Goal: Book appointment/travel/reservation

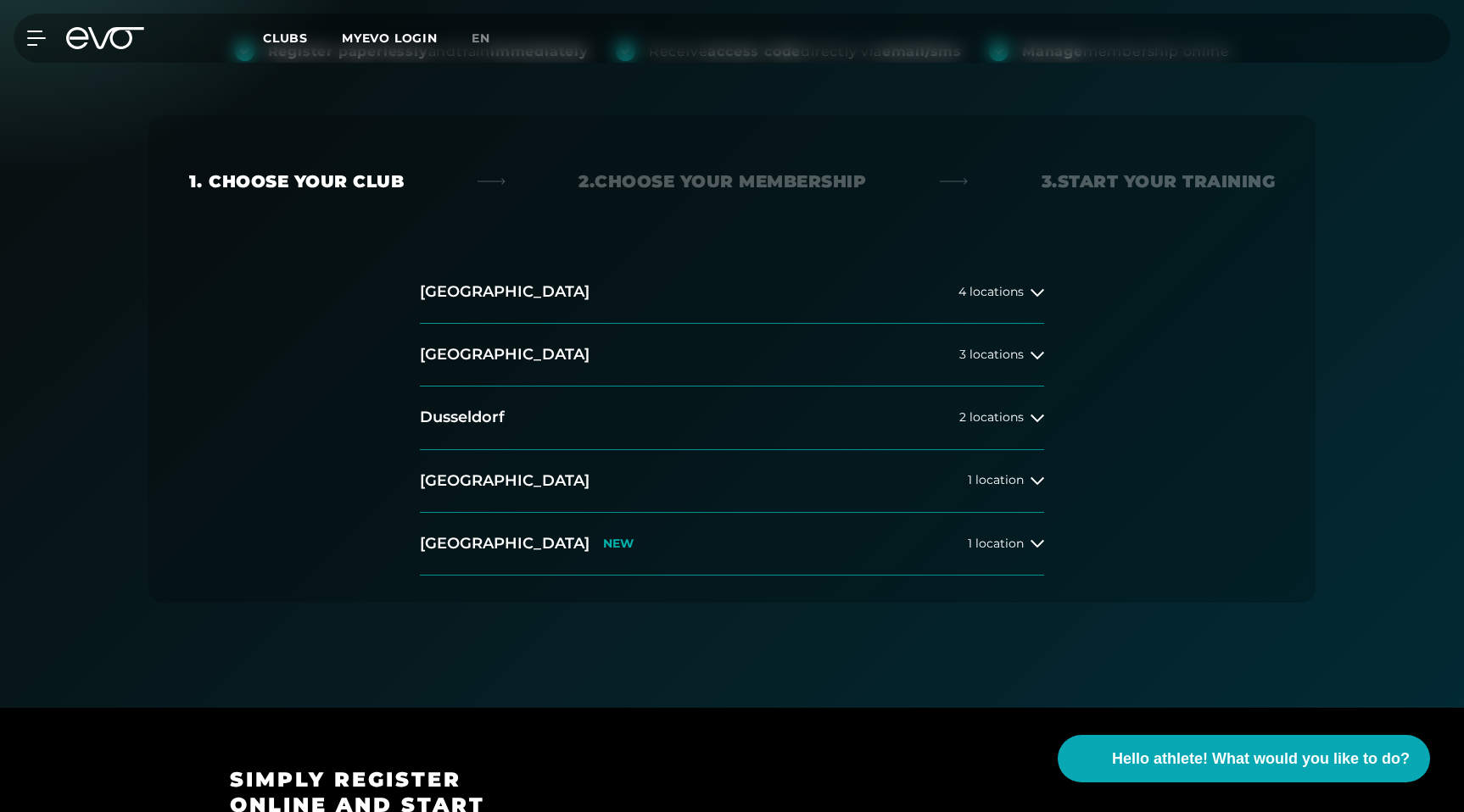
scroll to position [277, 0]
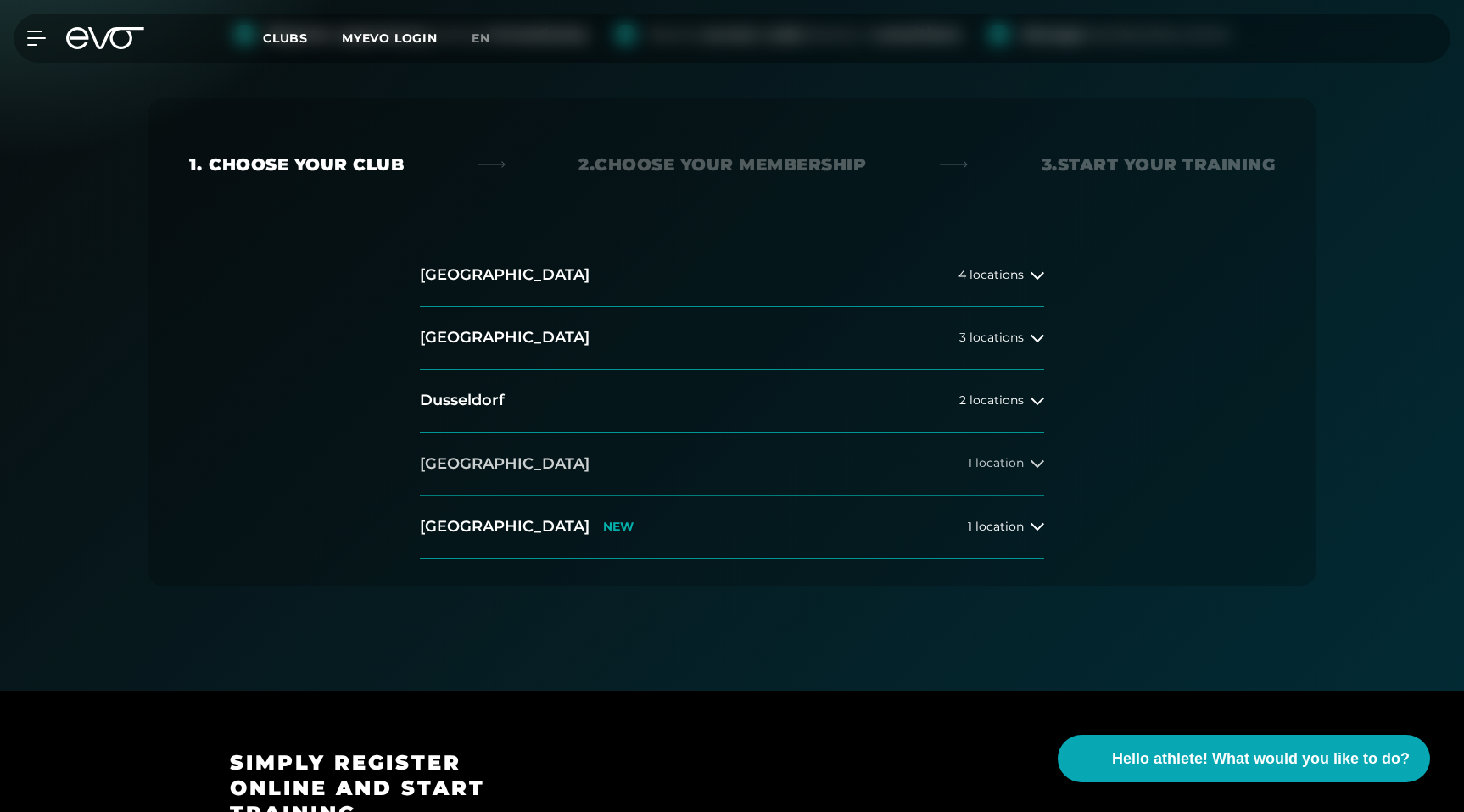
click at [991, 466] on font "location" at bounding box center [999, 463] width 48 height 16
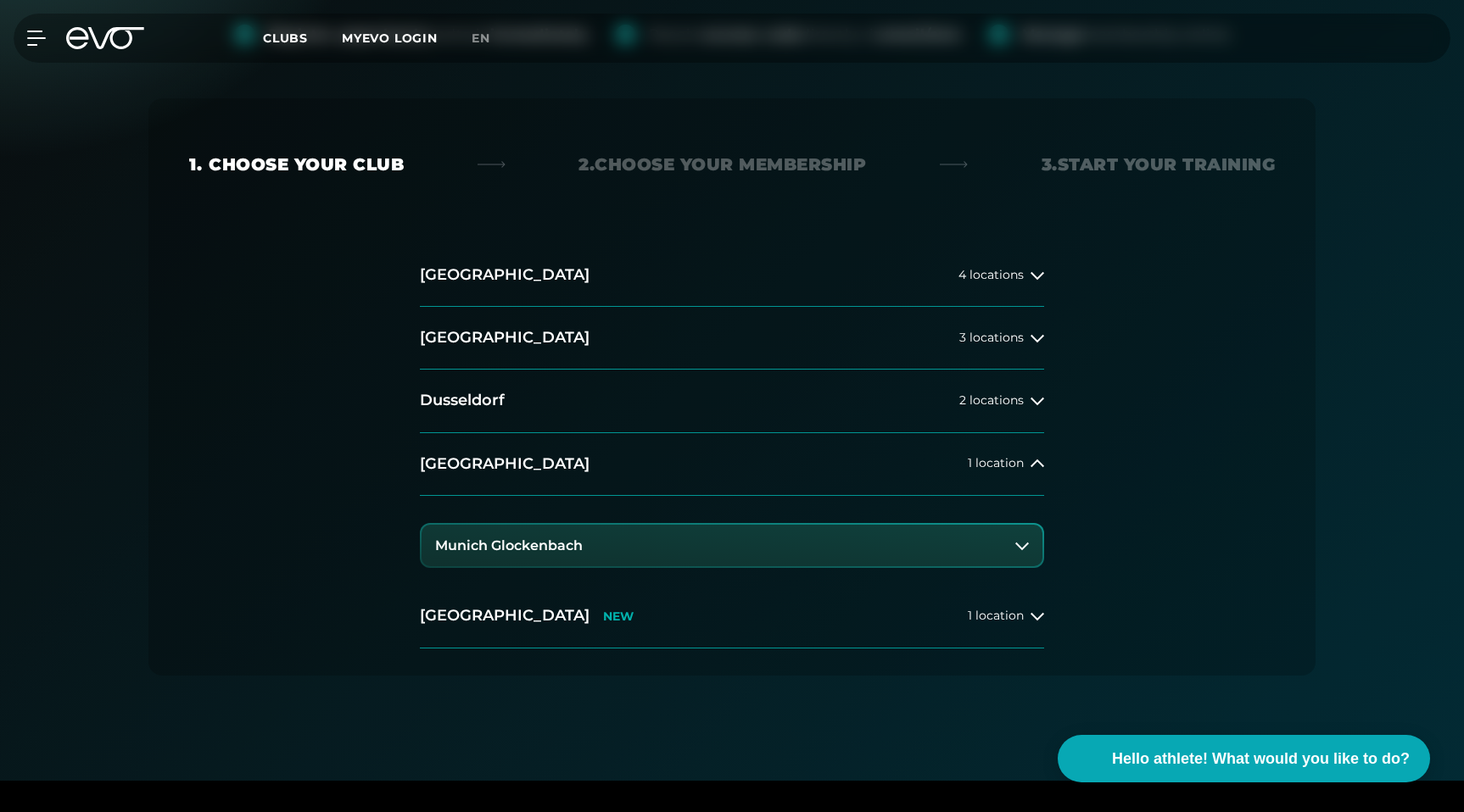
click at [548, 543] on font "Munich Glockenbach" at bounding box center [508, 545] width 148 height 16
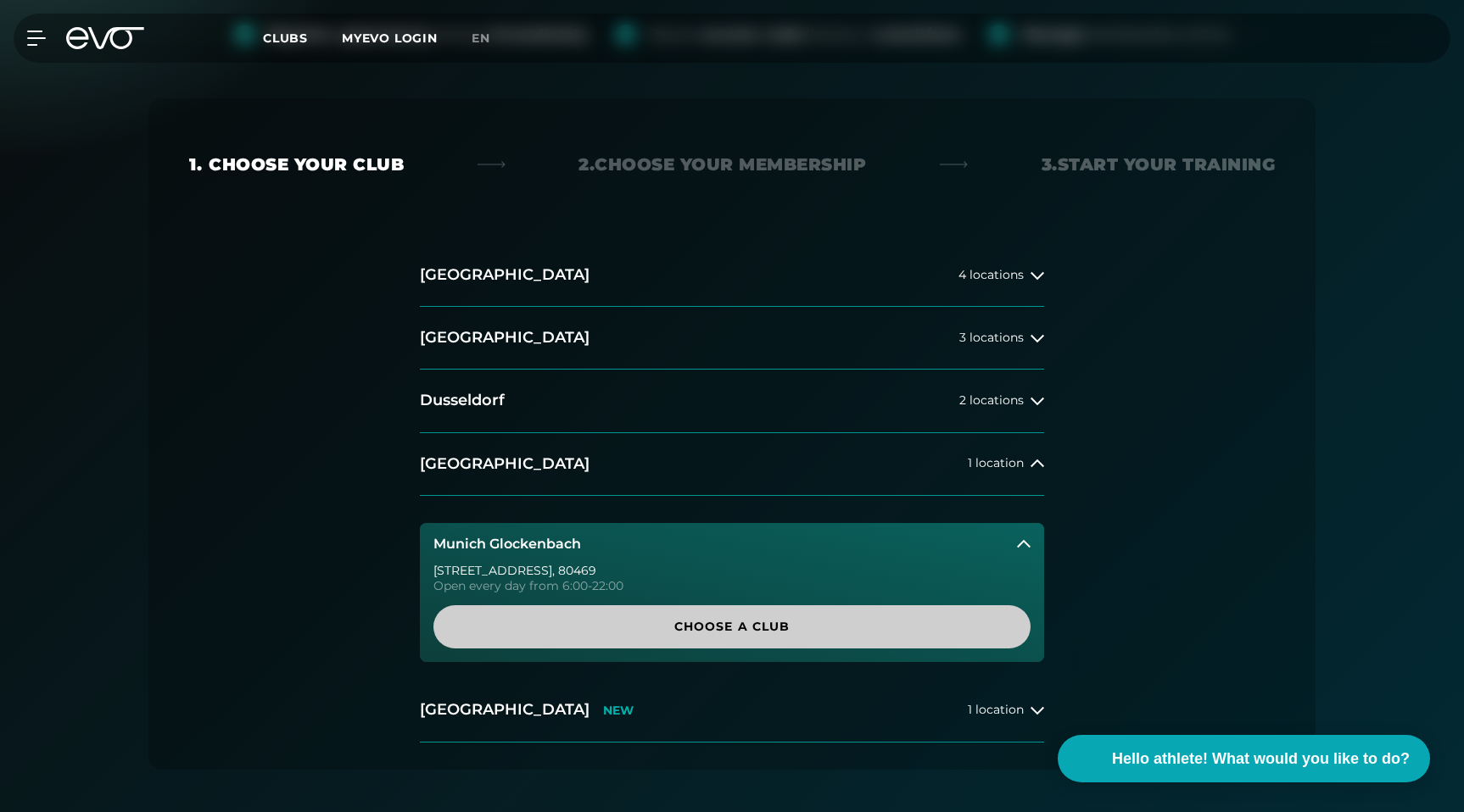
click at [752, 633] on font "Choose a club" at bounding box center [732, 626] width 116 height 16
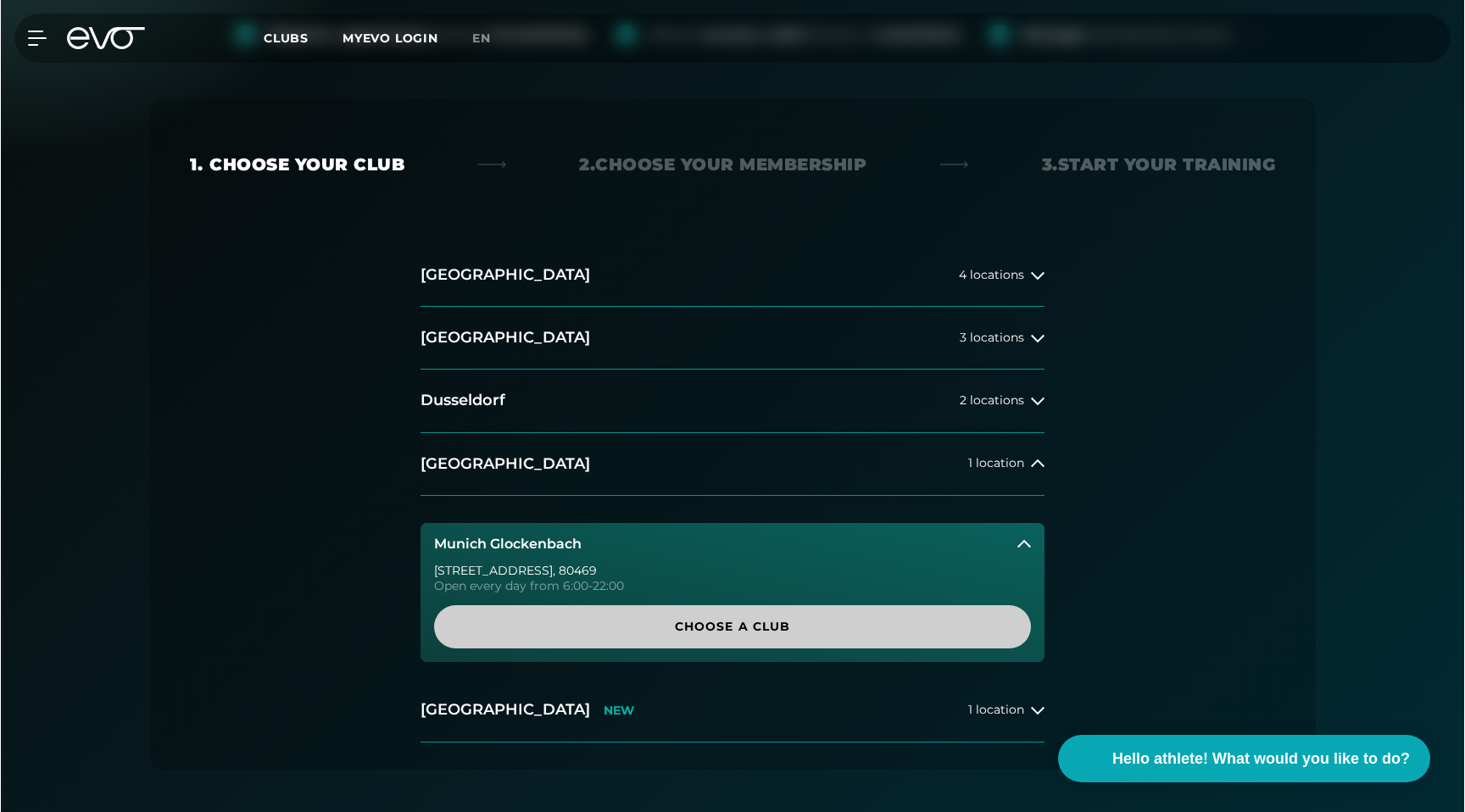
scroll to position [0, 0]
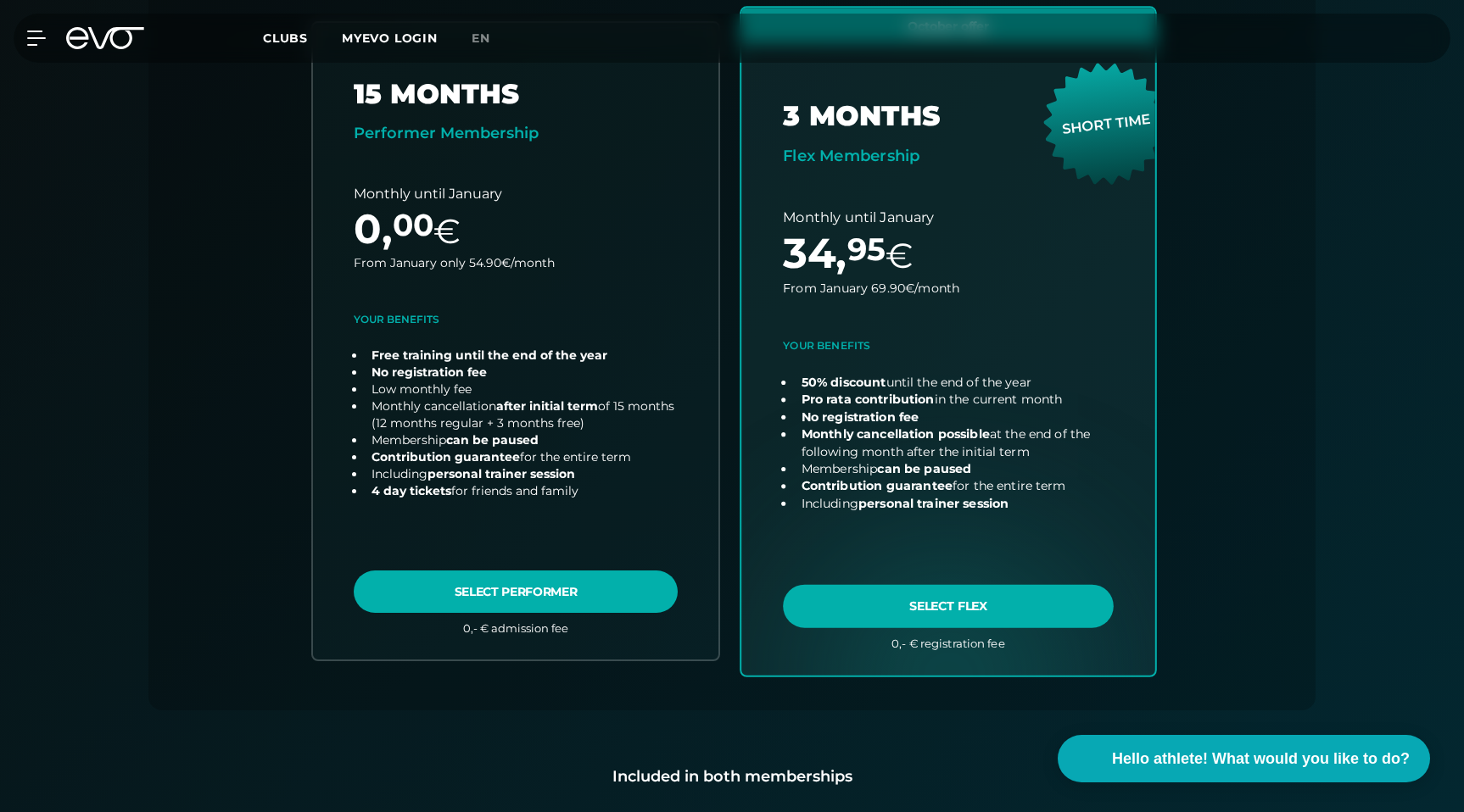
scroll to position [605, 0]
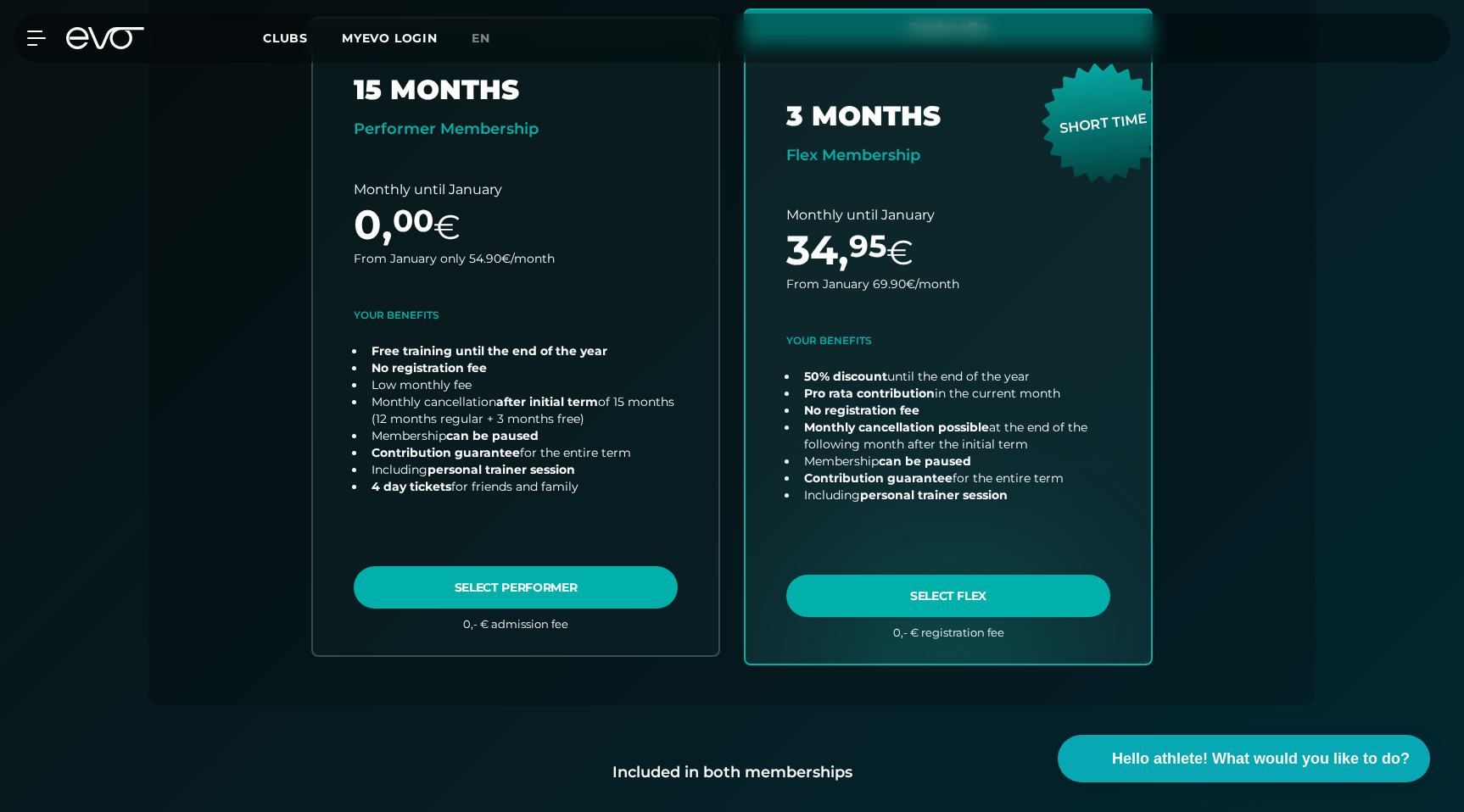
click at [1294, 299] on div "Choose your club 2. Choose your membership 3. Start your training Club : Munich…" at bounding box center [732, 238] width 1167 height 936
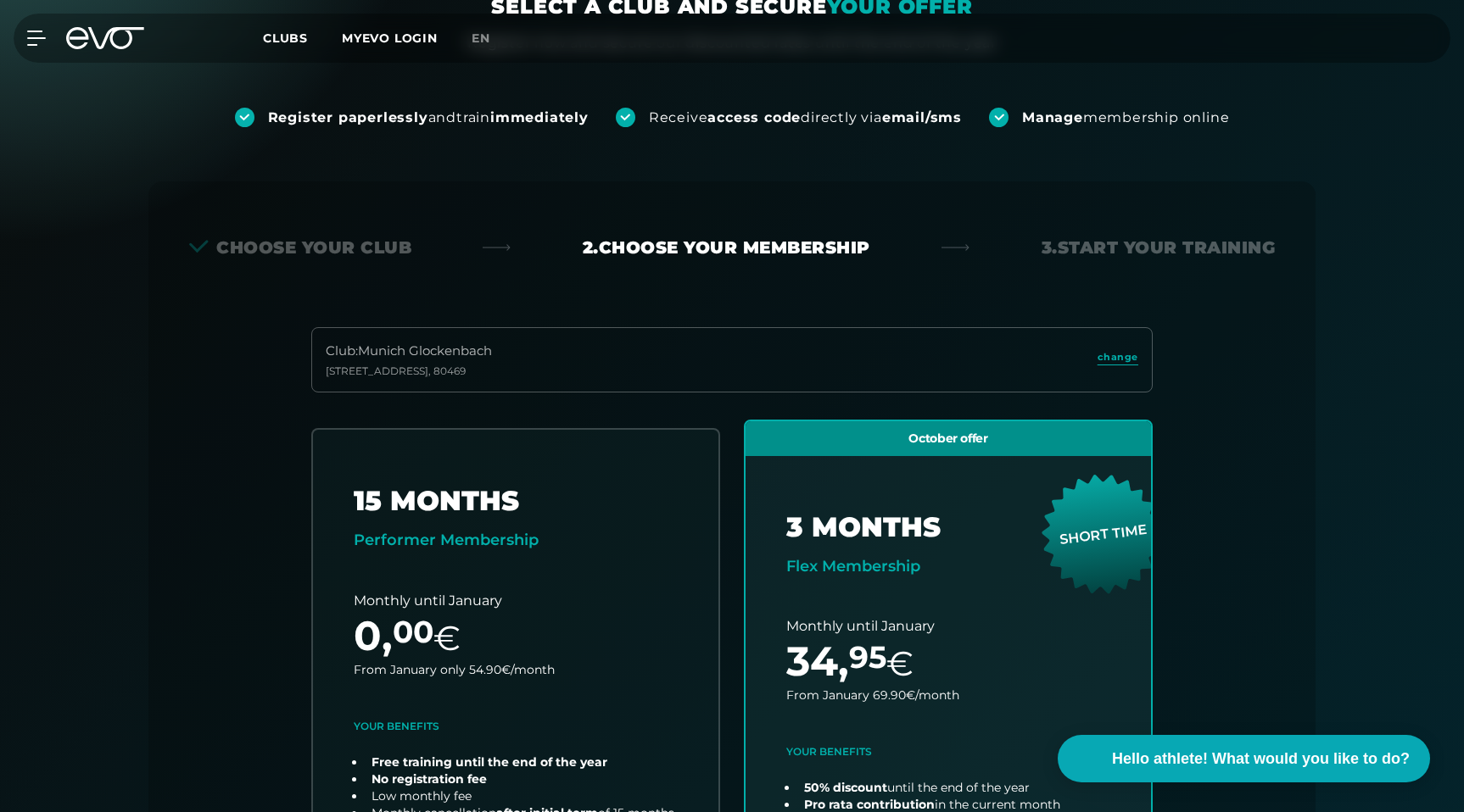
scroll to position [0, 0]
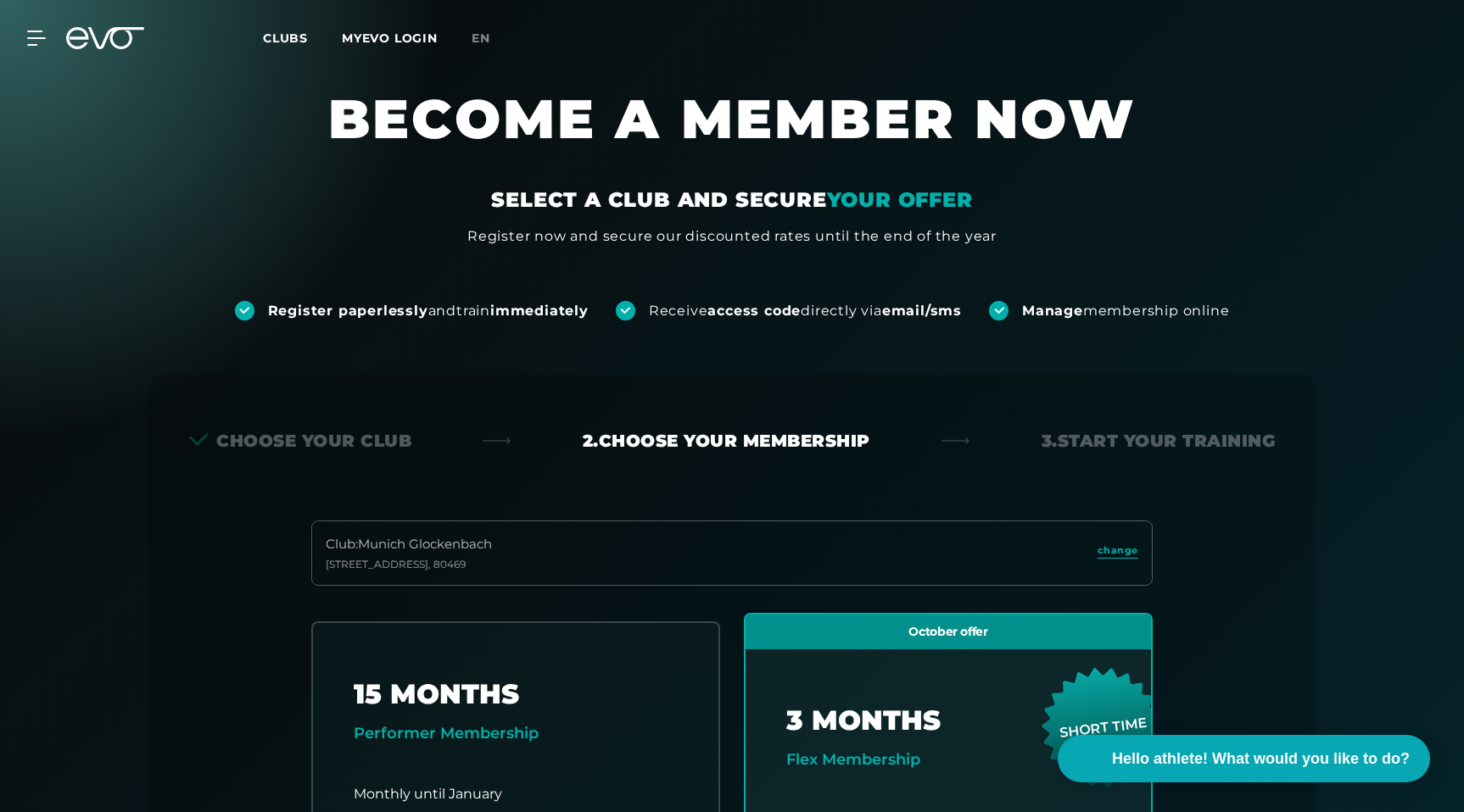
click at [119, 35] on icon at bounding box center [106, 38] width 78 height 22
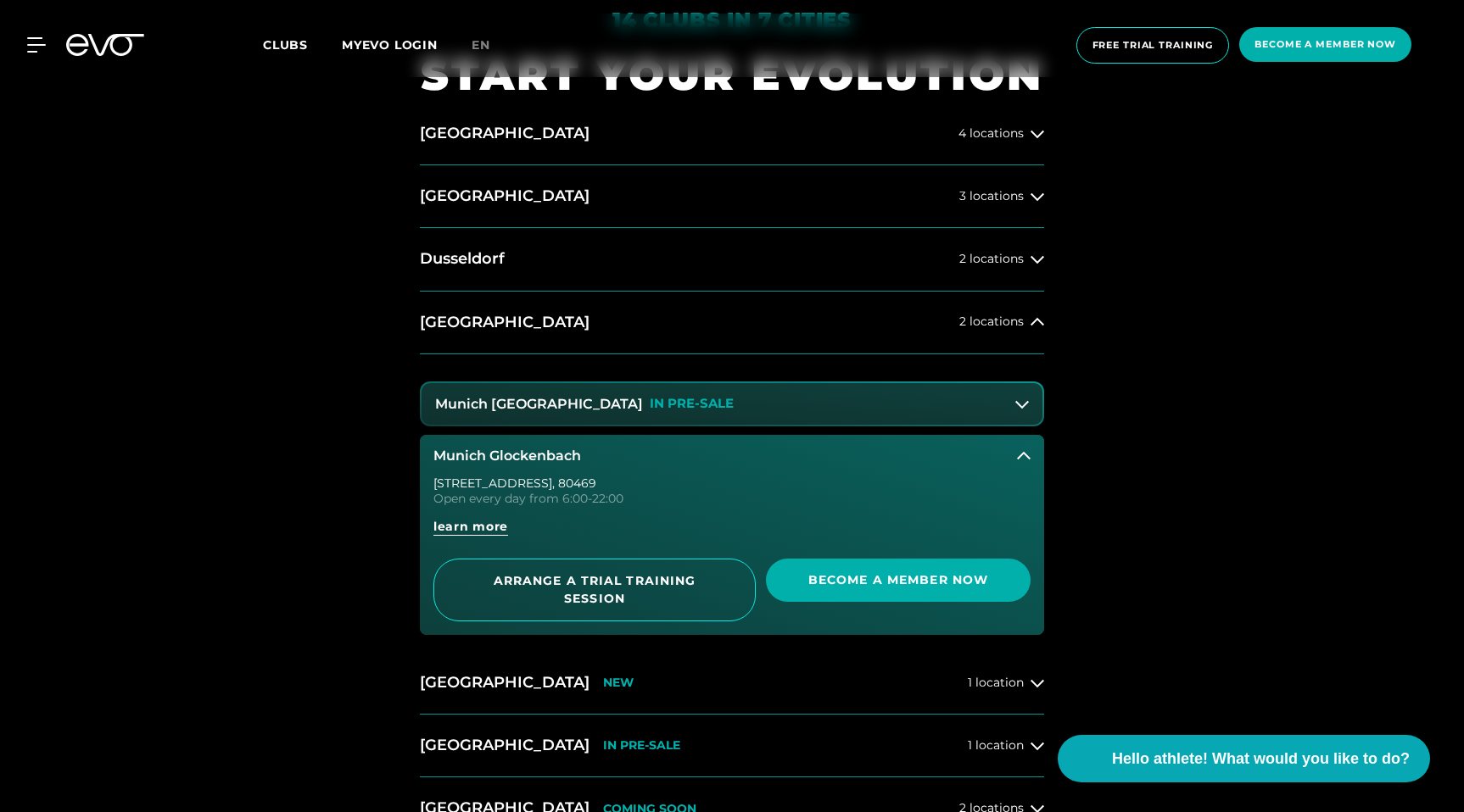
scroll to position [864, 0]
click at [1017, 410] on icon at bounding box center [1022, 406] width 14 height 14
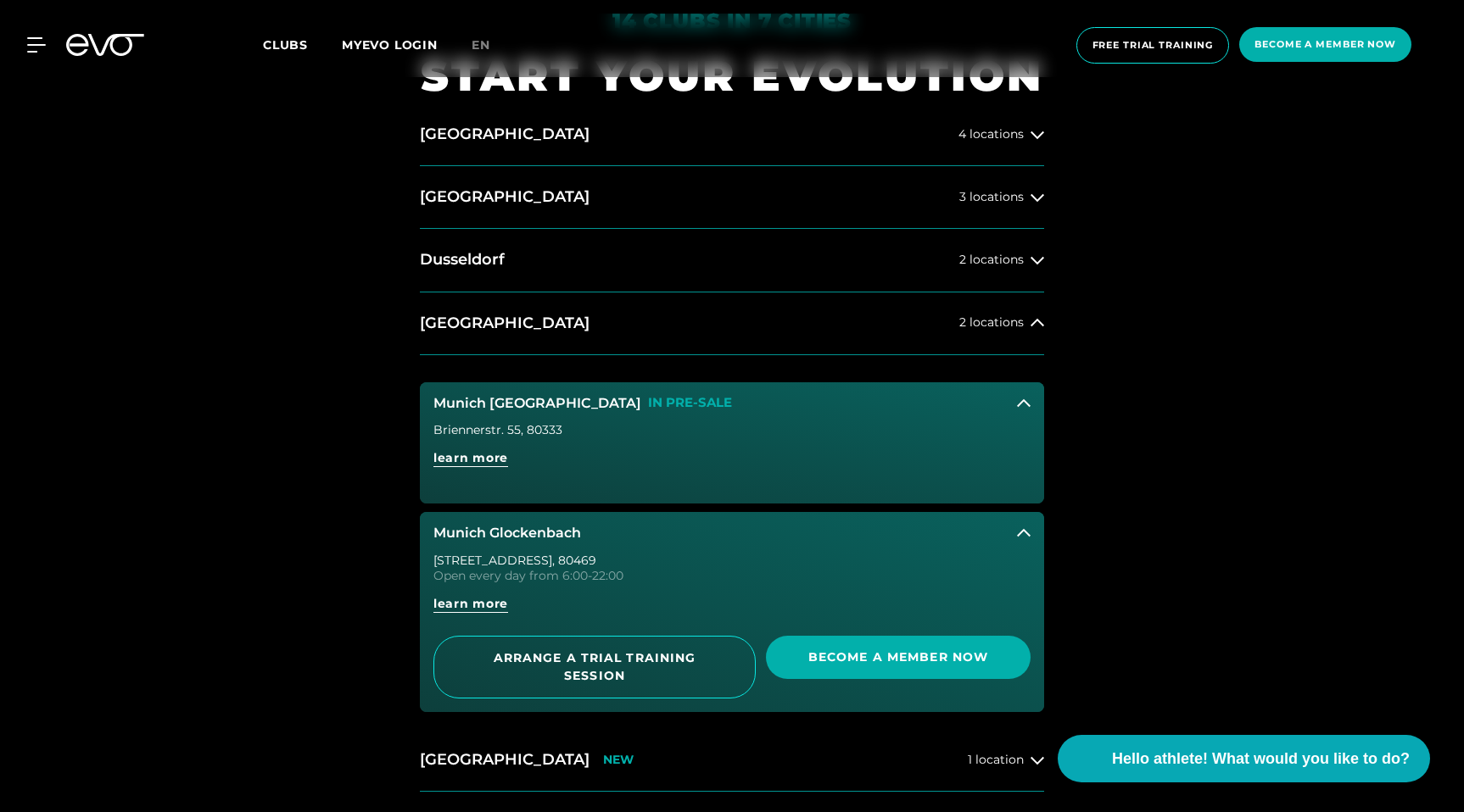
click at [1017, 410] on button "Munich Maxvorstadt IN PRE-SALE" at bounding box center [732, 403] width 624 height 42
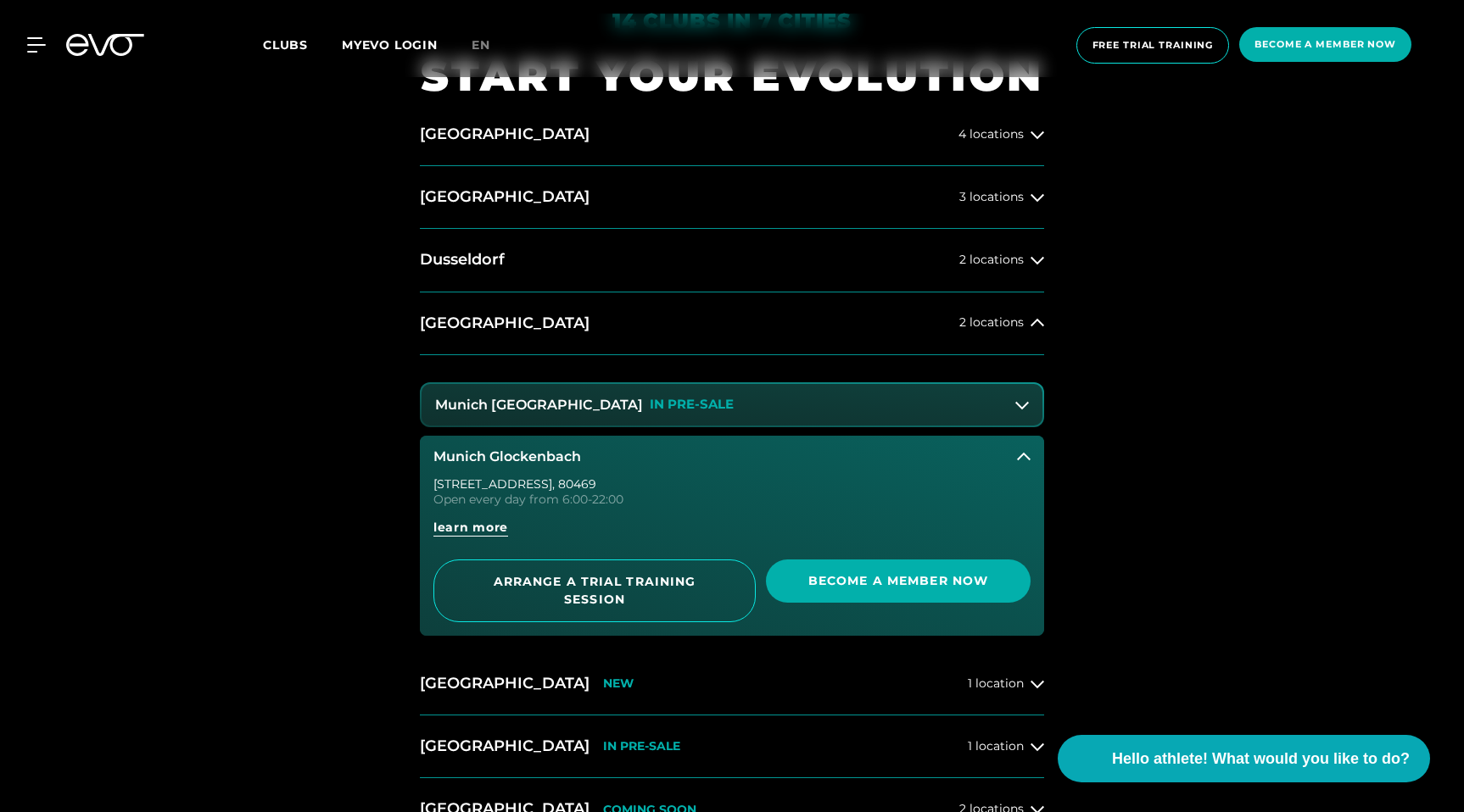
scroll to position [908, 0]
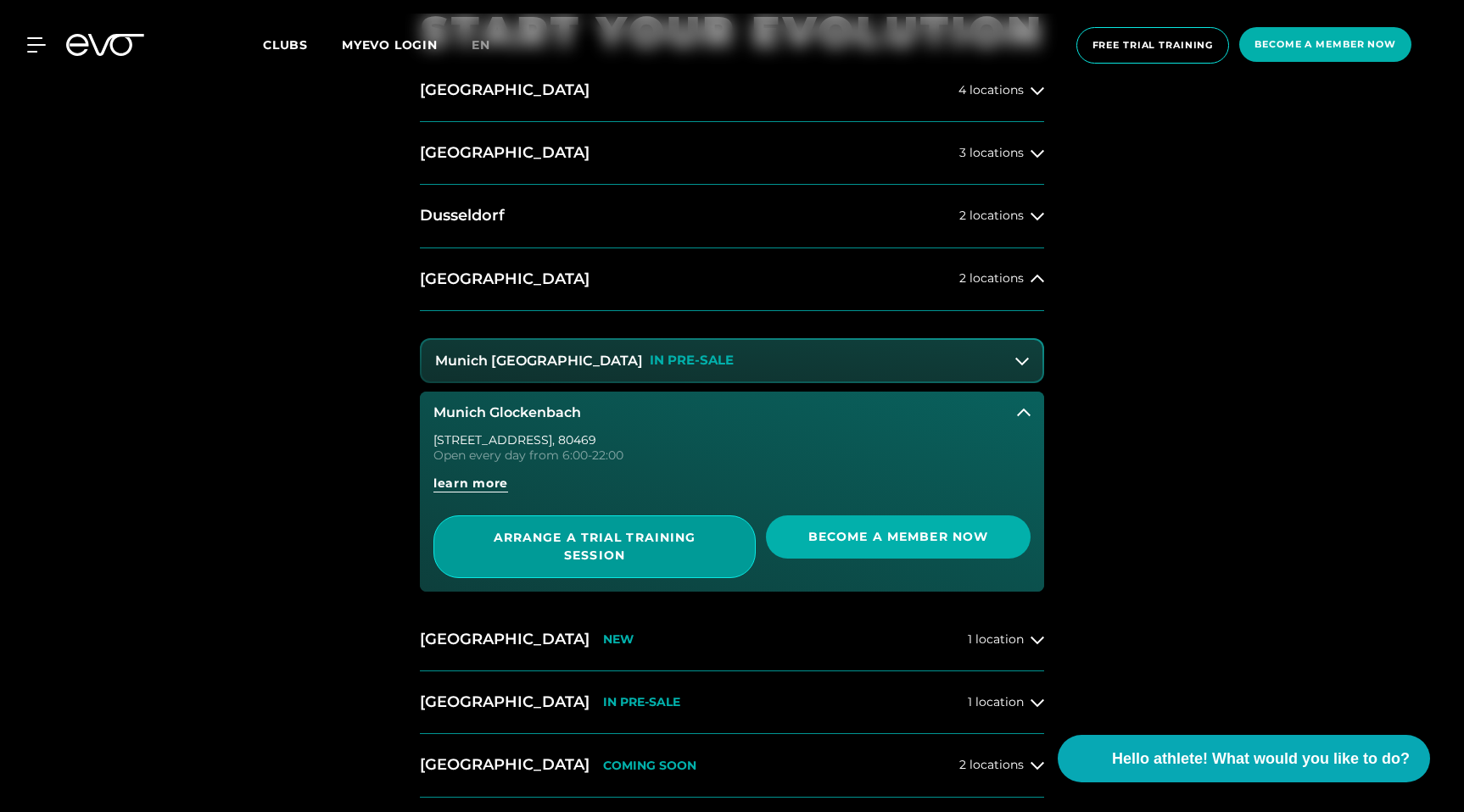
click at [637, 554] on span "ARRANGE A TRIAL TRAINING SESSION" at bounding box center [594, 546] width 239 height 35
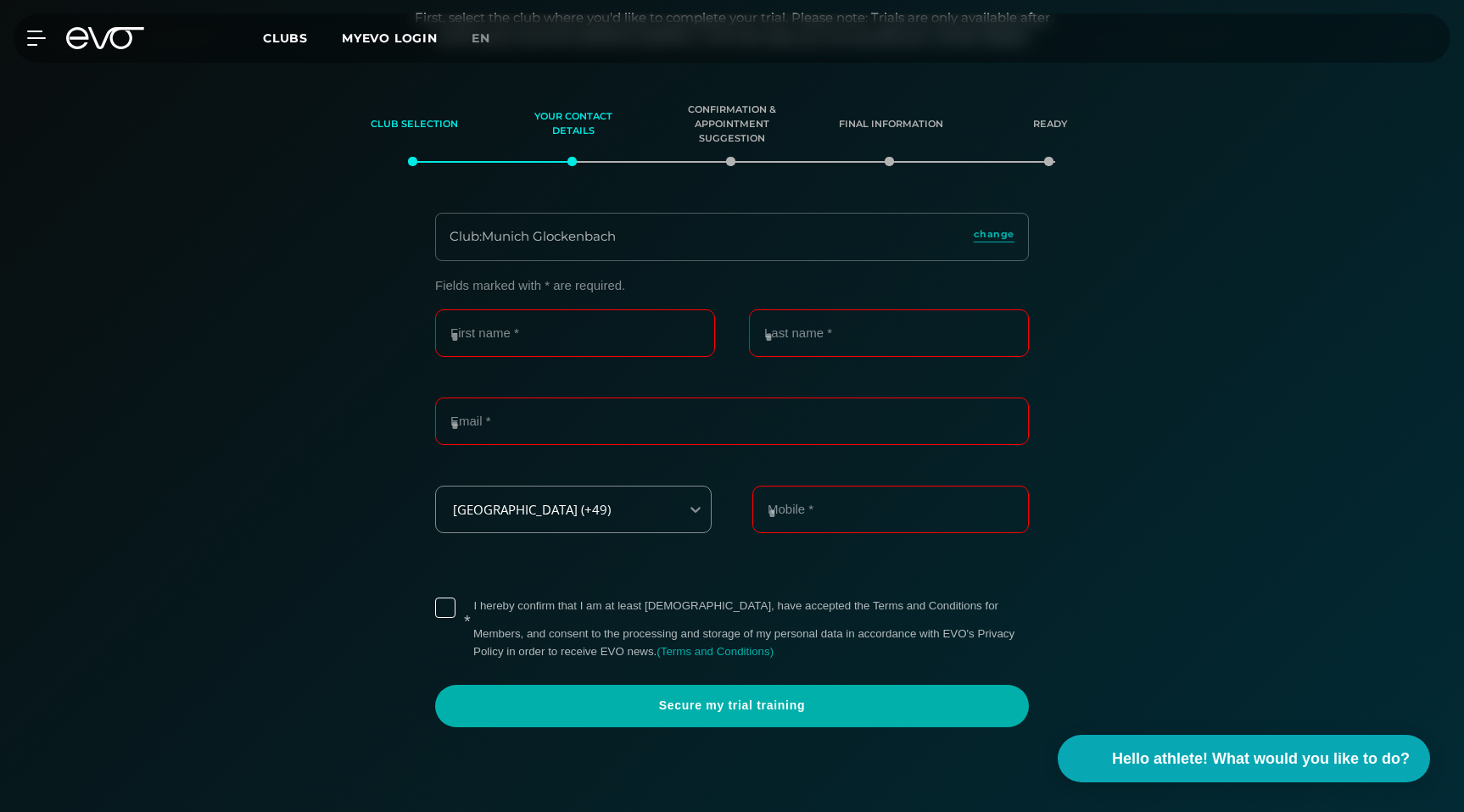
scroll to position [273, 0]
click at [593, 336] on input "First name *" at bounding box center [575, 332] width 280 height 48
type input "******"
type input "**********"
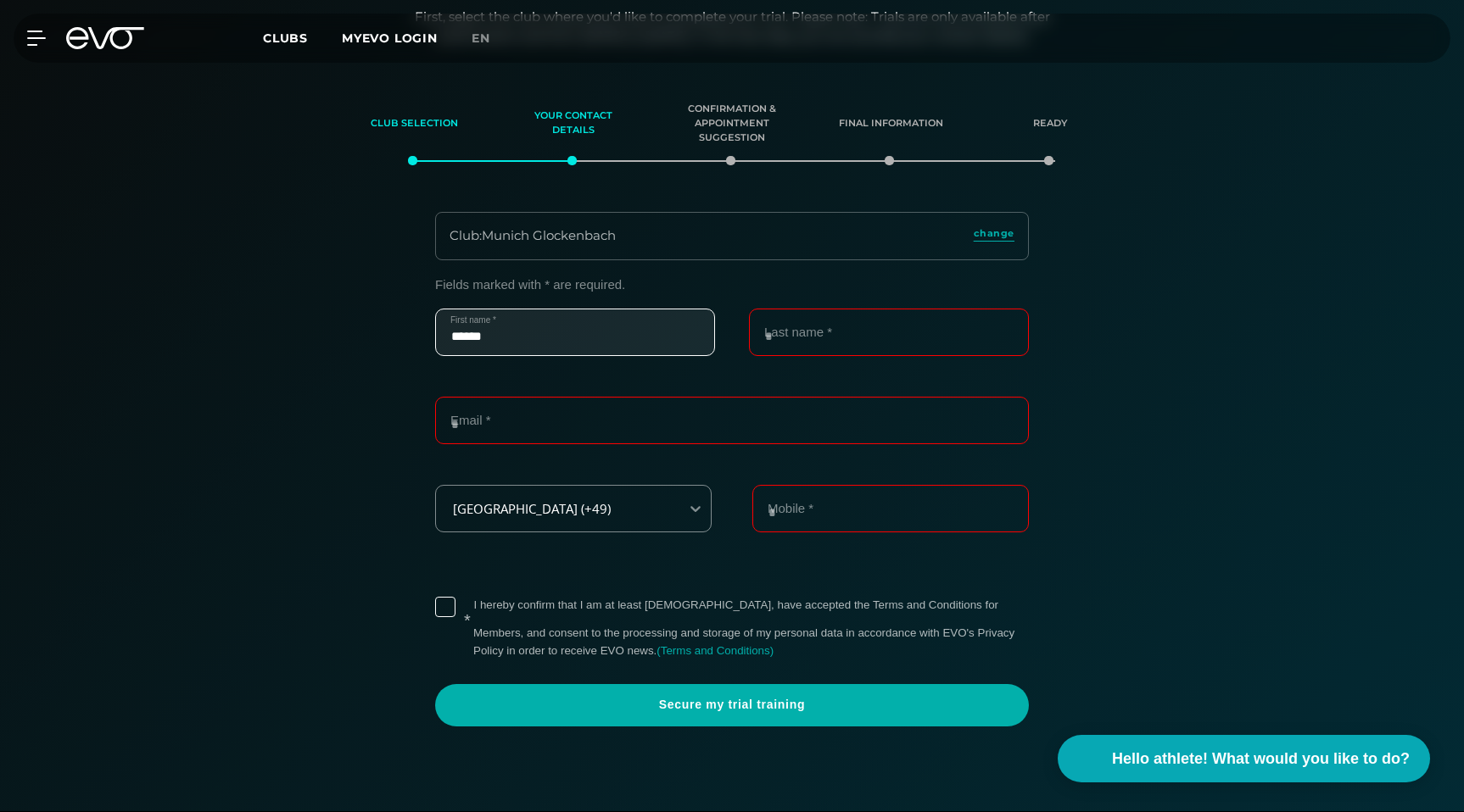
type input "**********"
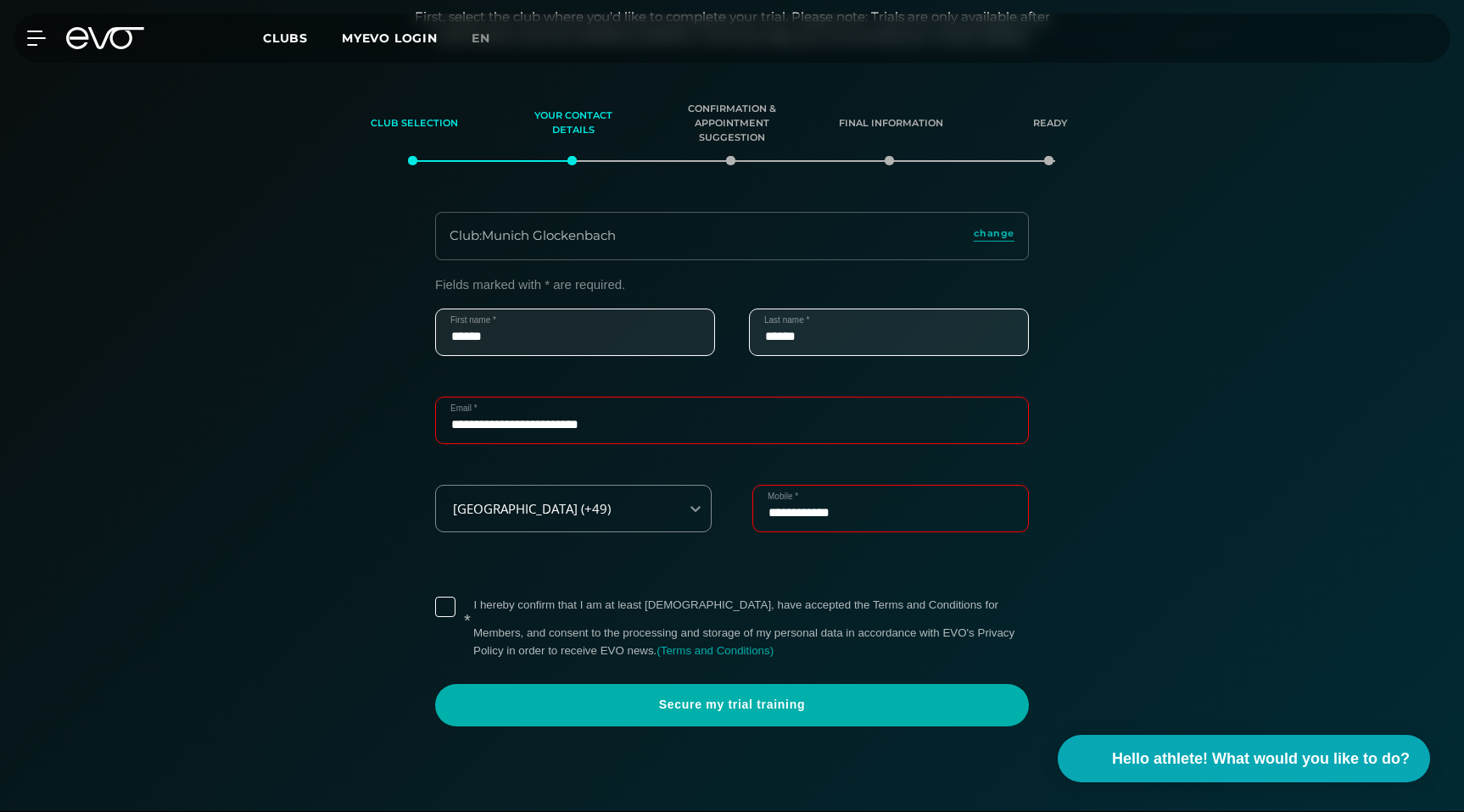
click at [473, 604] on label "* I hereby confirm that I am at least [DEMOGRAPHIC_DATA], have accepted the Ter…" at bounding box center [751, 628] width 555 height 63
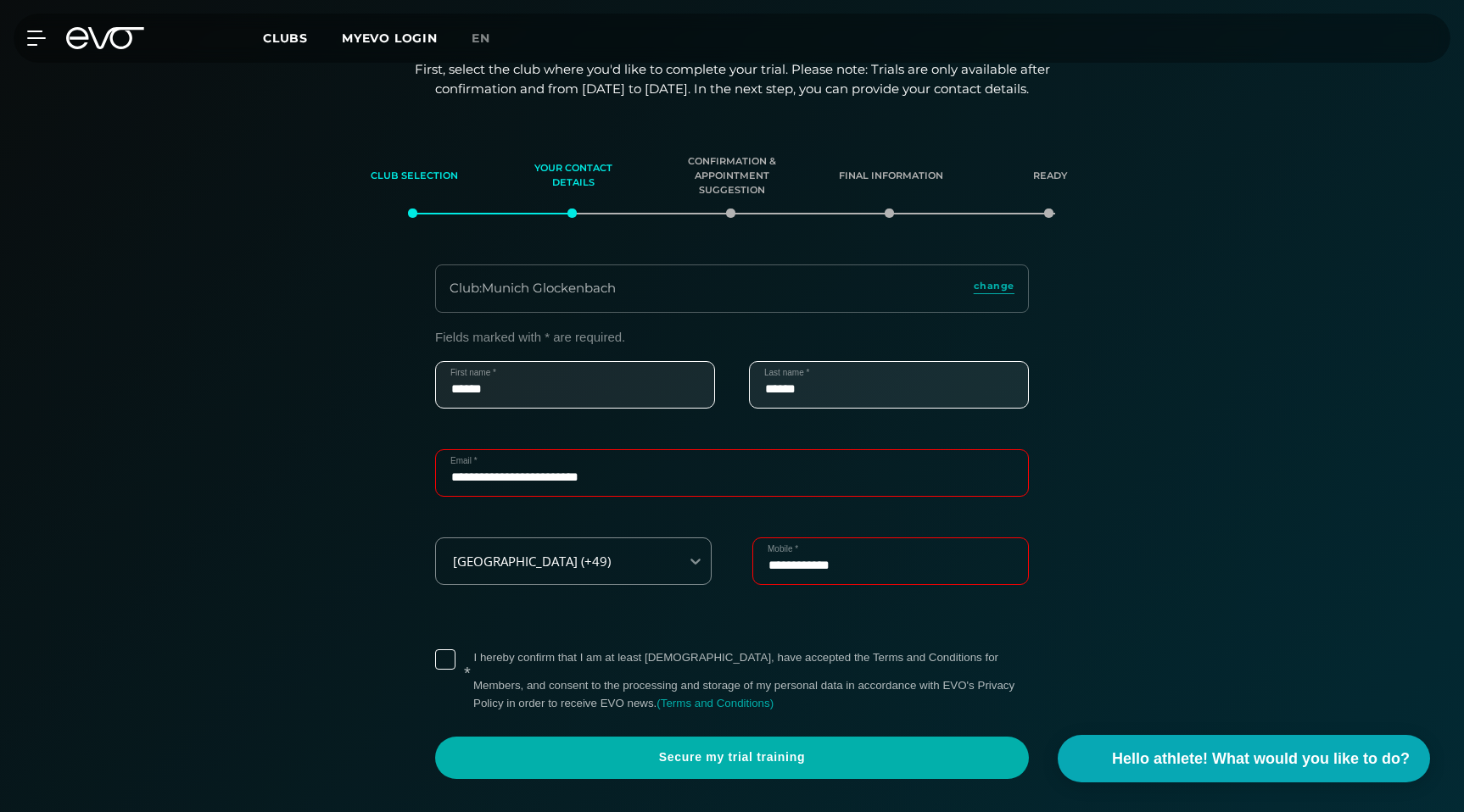
scroll to position [200, 0]
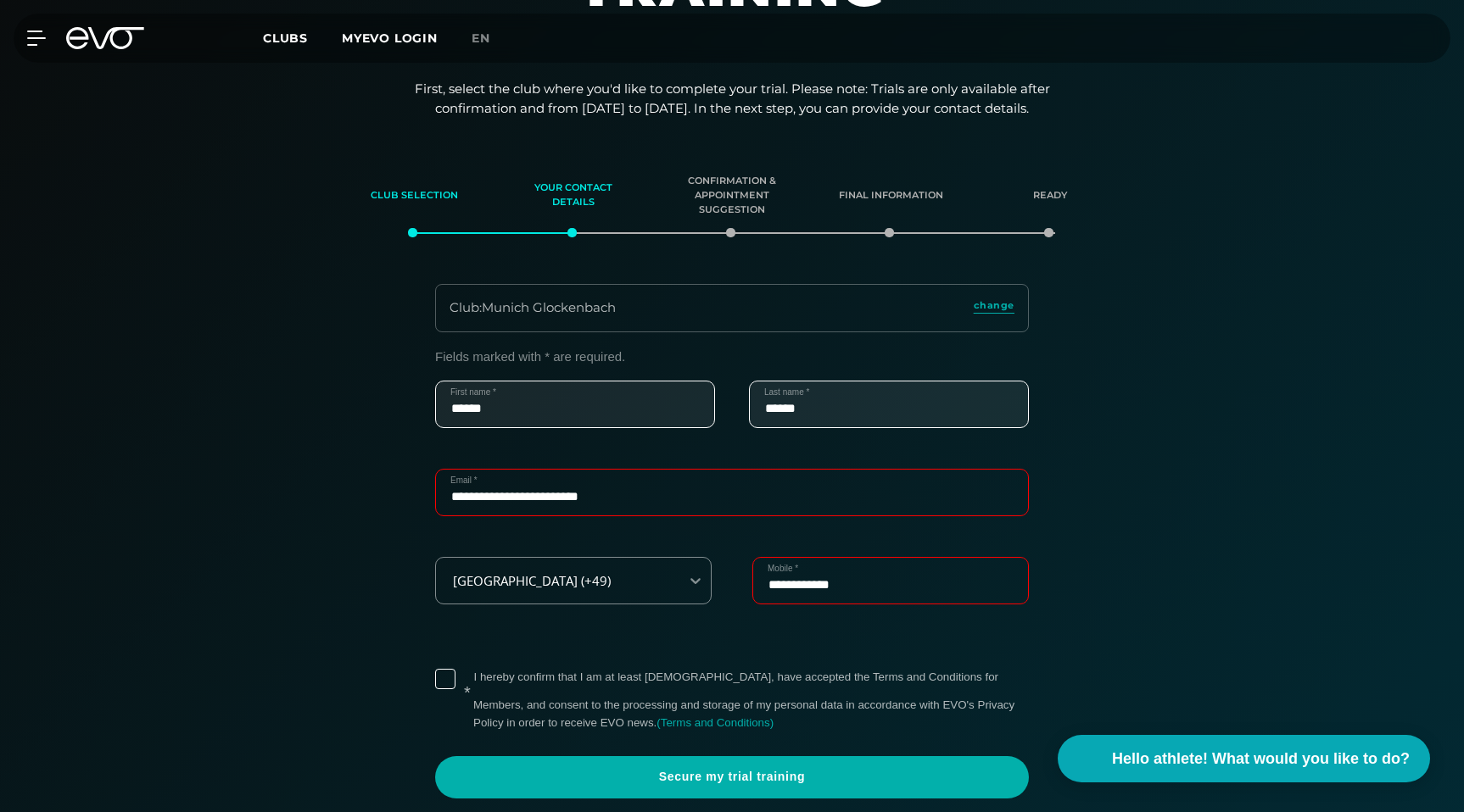
click at [681, 310] on div "Club : Munich Glockenbach change" at bounding box center [731, 308] width 593 height 48
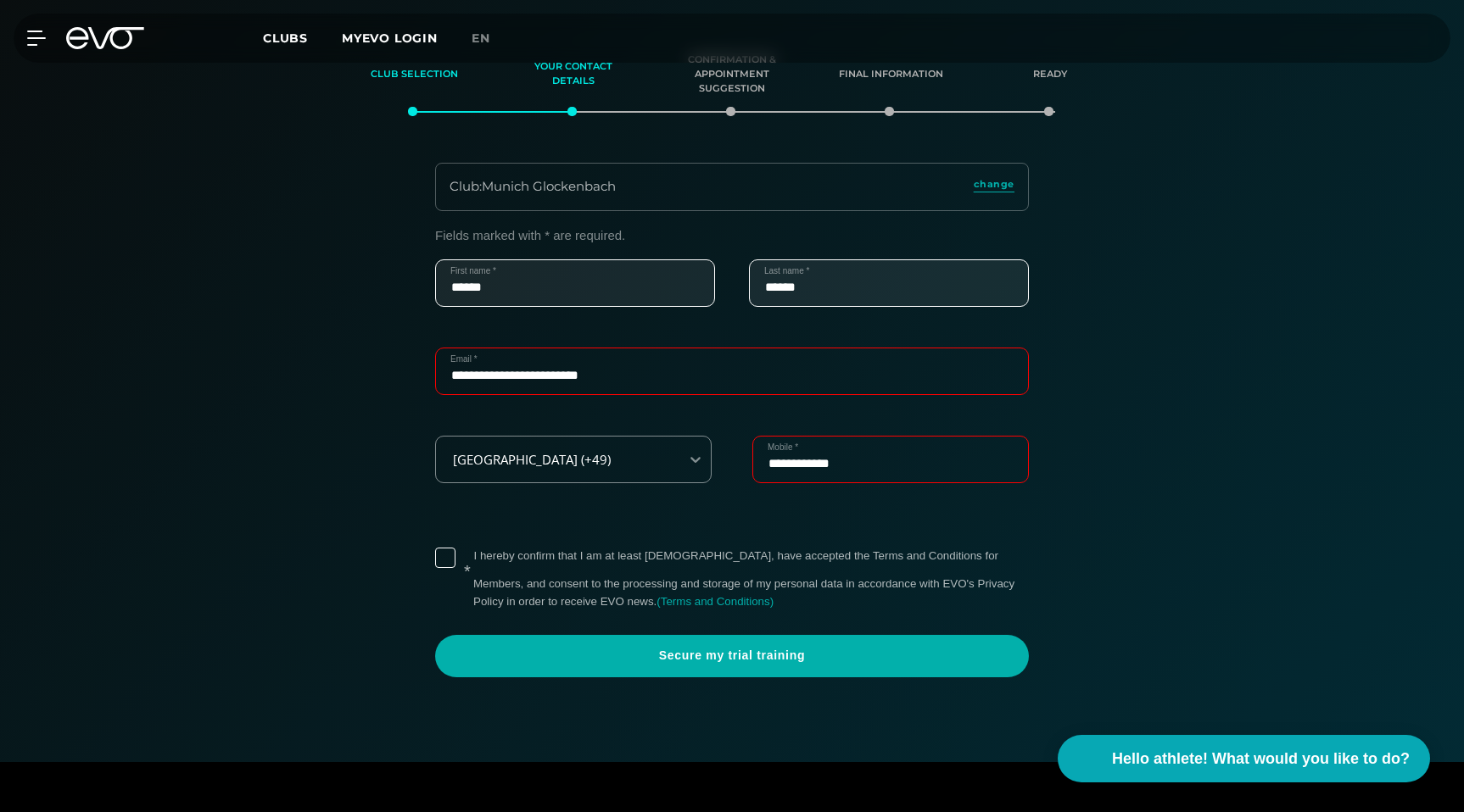
scroll to position [322, 0]
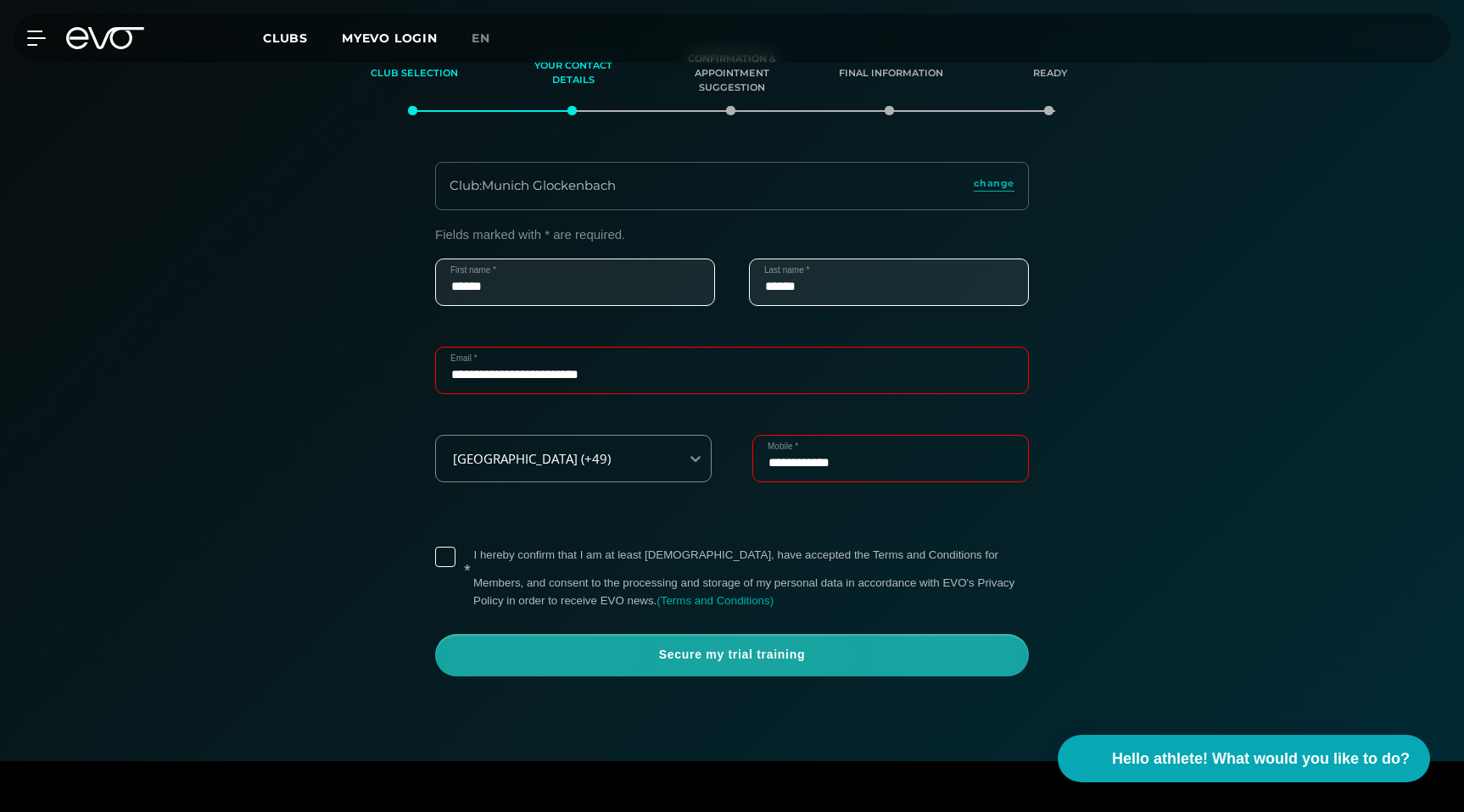
click at [721, 663] on span "Secure my trial training" at bounding box center [732, 655] width 512 height 17
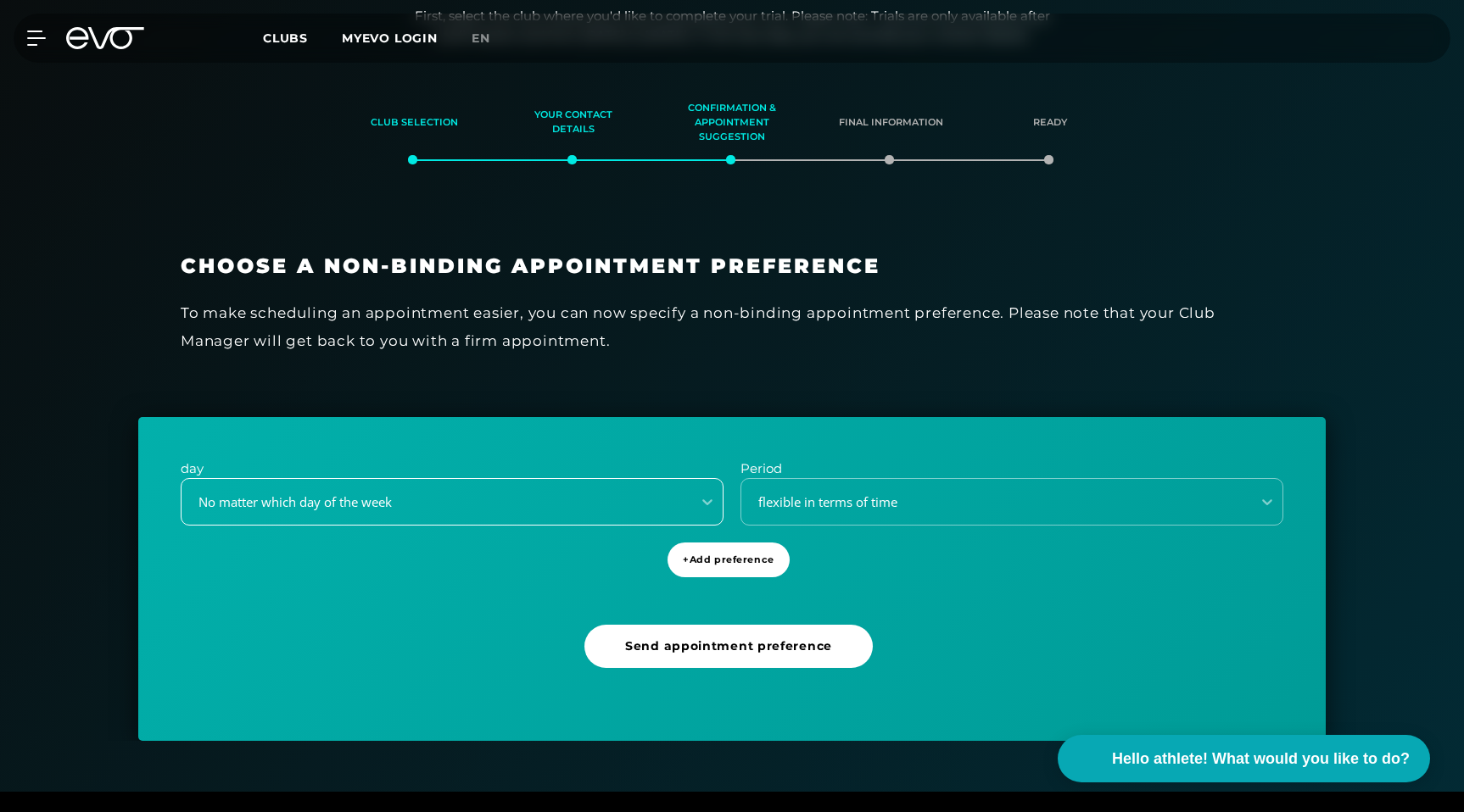
scroll to position [273, 0]
click at [474, 503] on div "No matter which day of the week" at bounding box center [431, 503] width 496 height 20
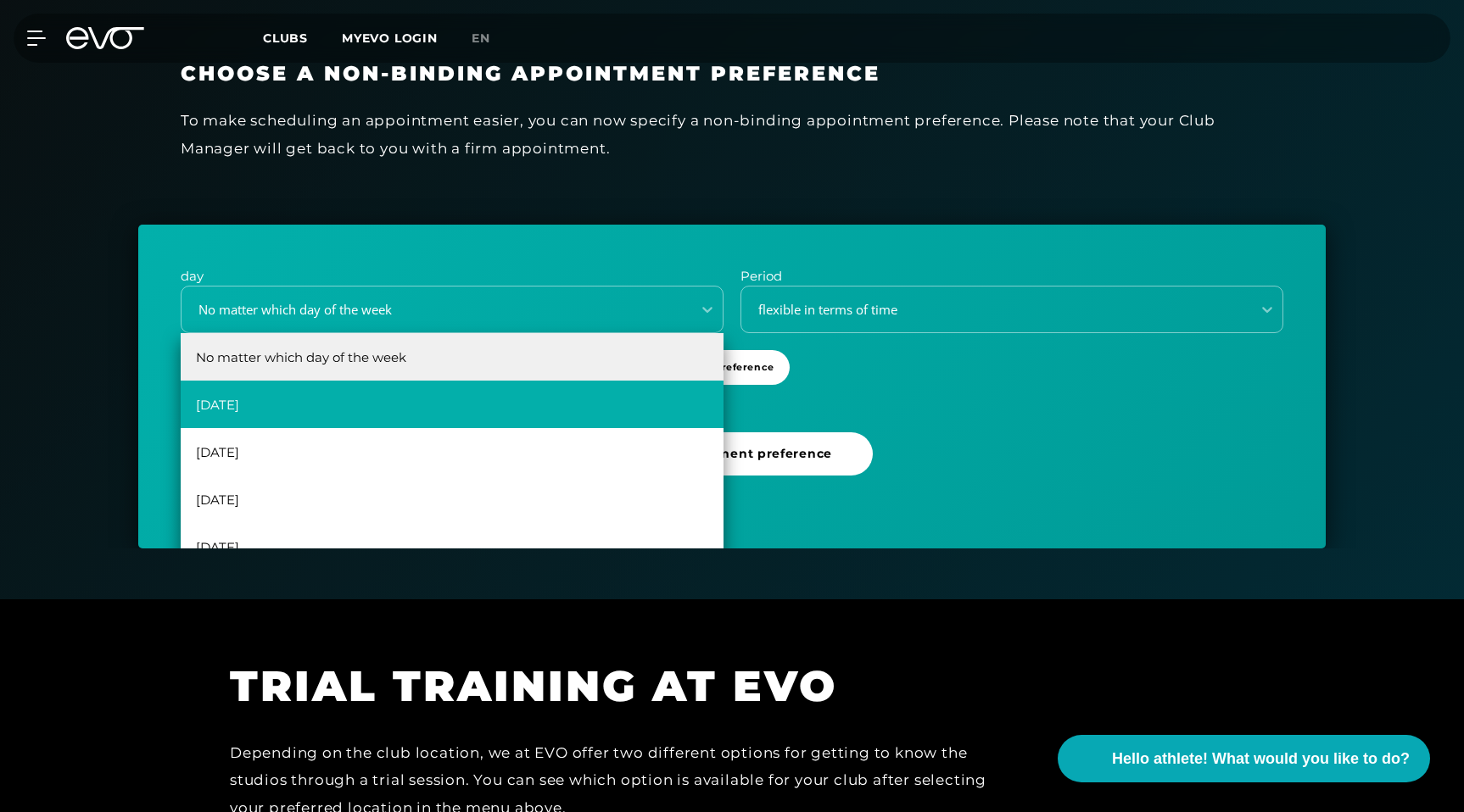
scroll to position [30, 0]
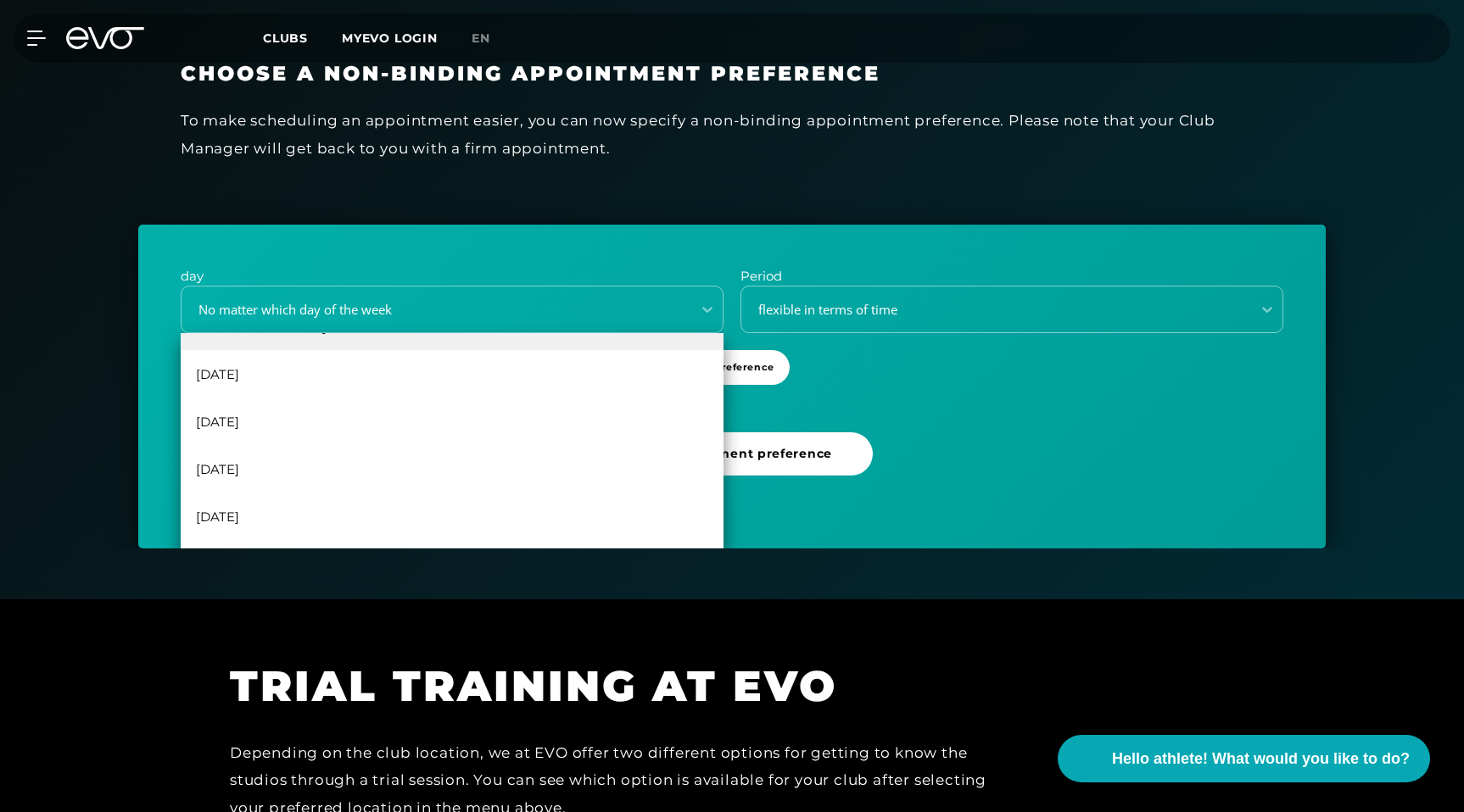
click at [111, 383] on div "Club selection Your contact details Confirmation & appointment suggestion Final…" at bounding box center [732, 213] width 1464 height 670
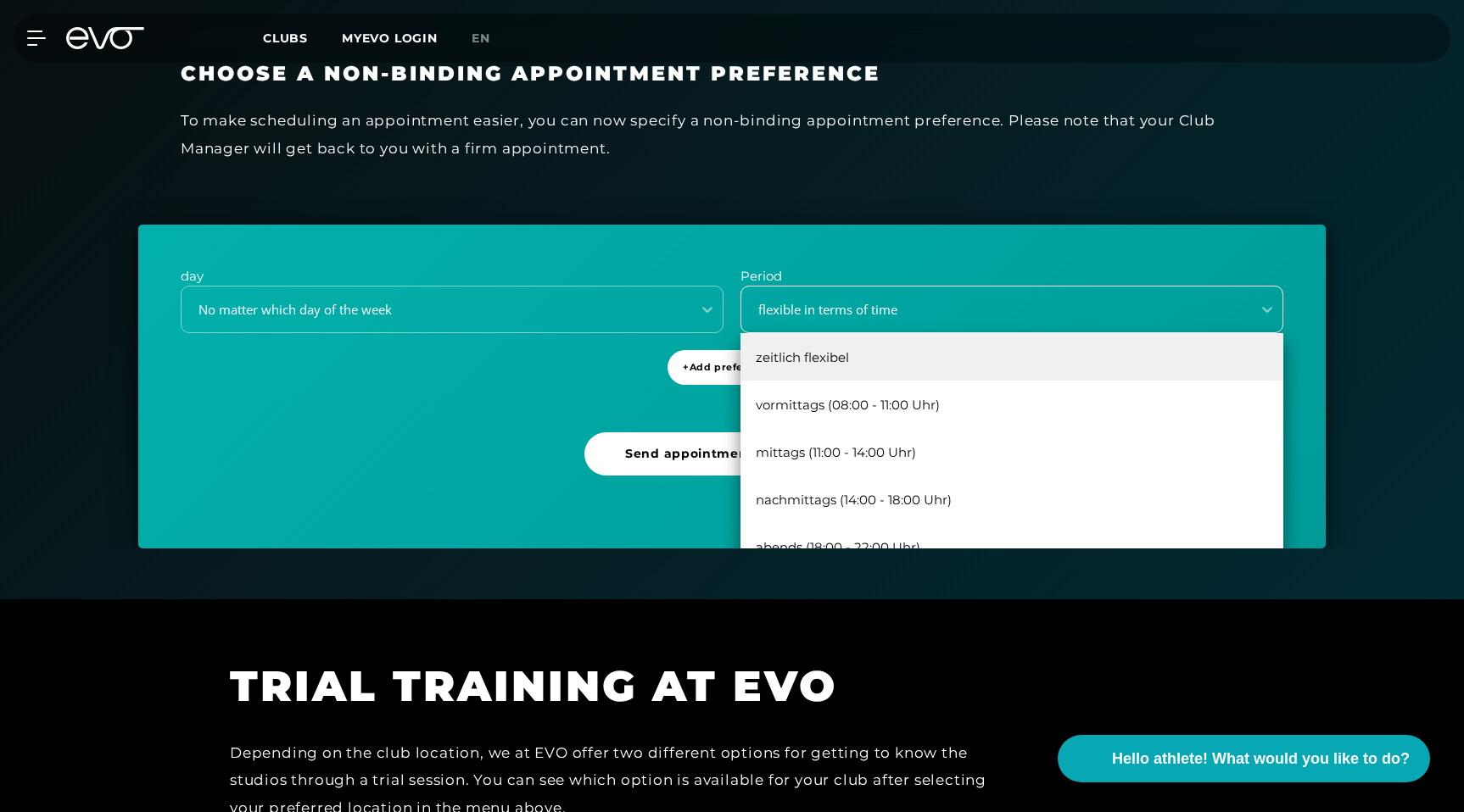
click at [888, 312] on font "flexible in terms of time" at bounding box center [828, 309] width 139 height 17
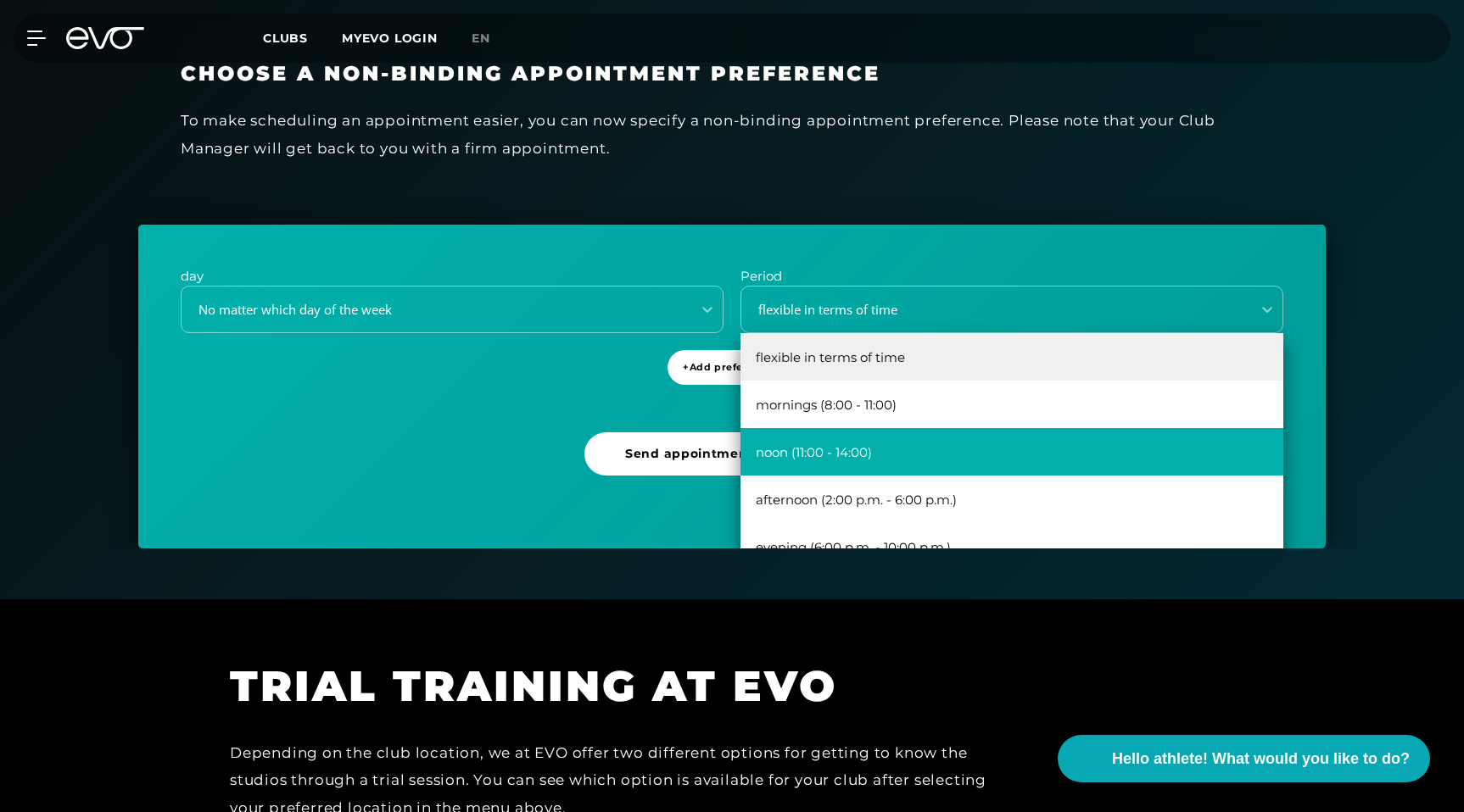
click at [800, 447] on font "noon (11:00 - 14:00)" at bounding box center [813, 452] width 116 height 16
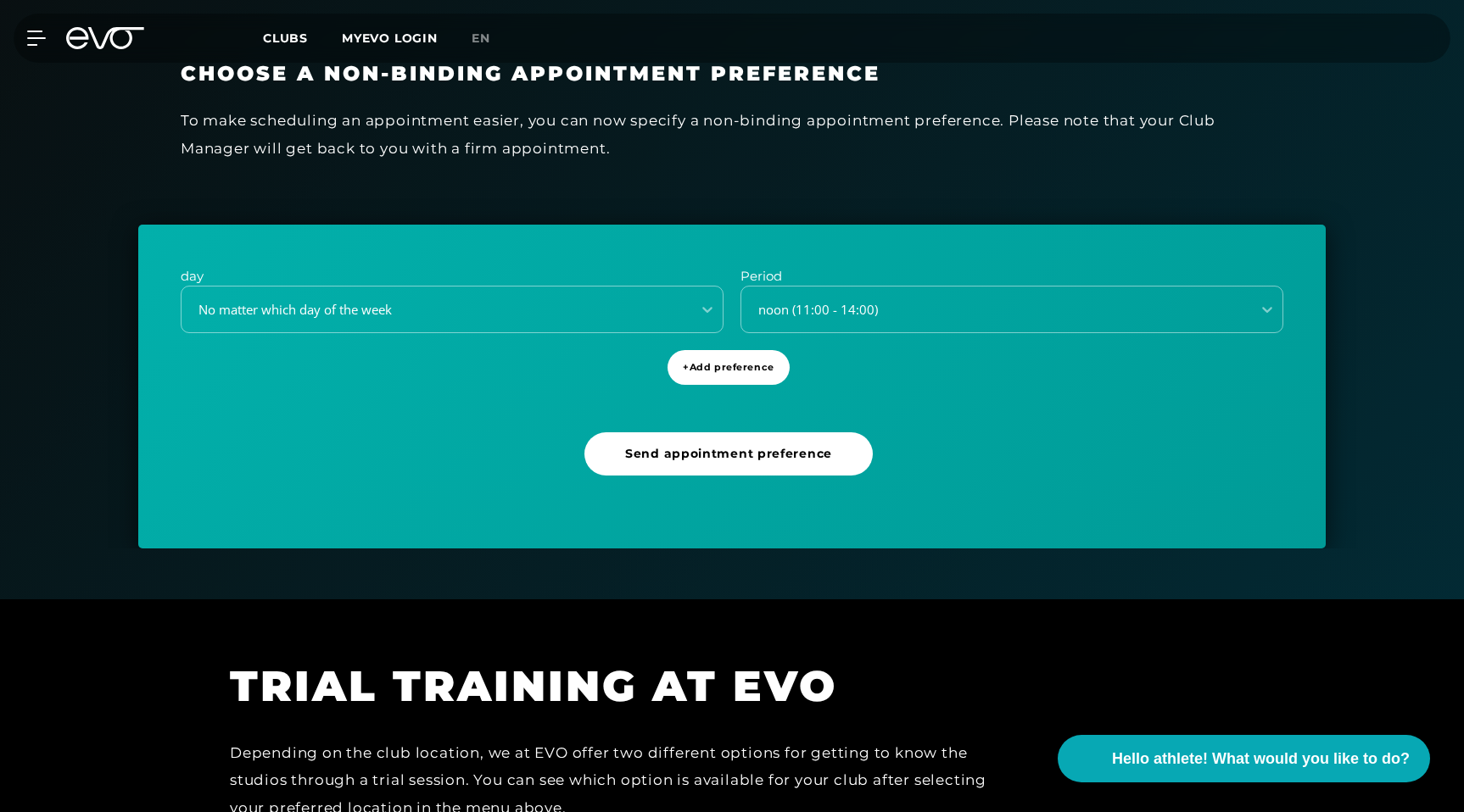
scroll to position [513, 0]
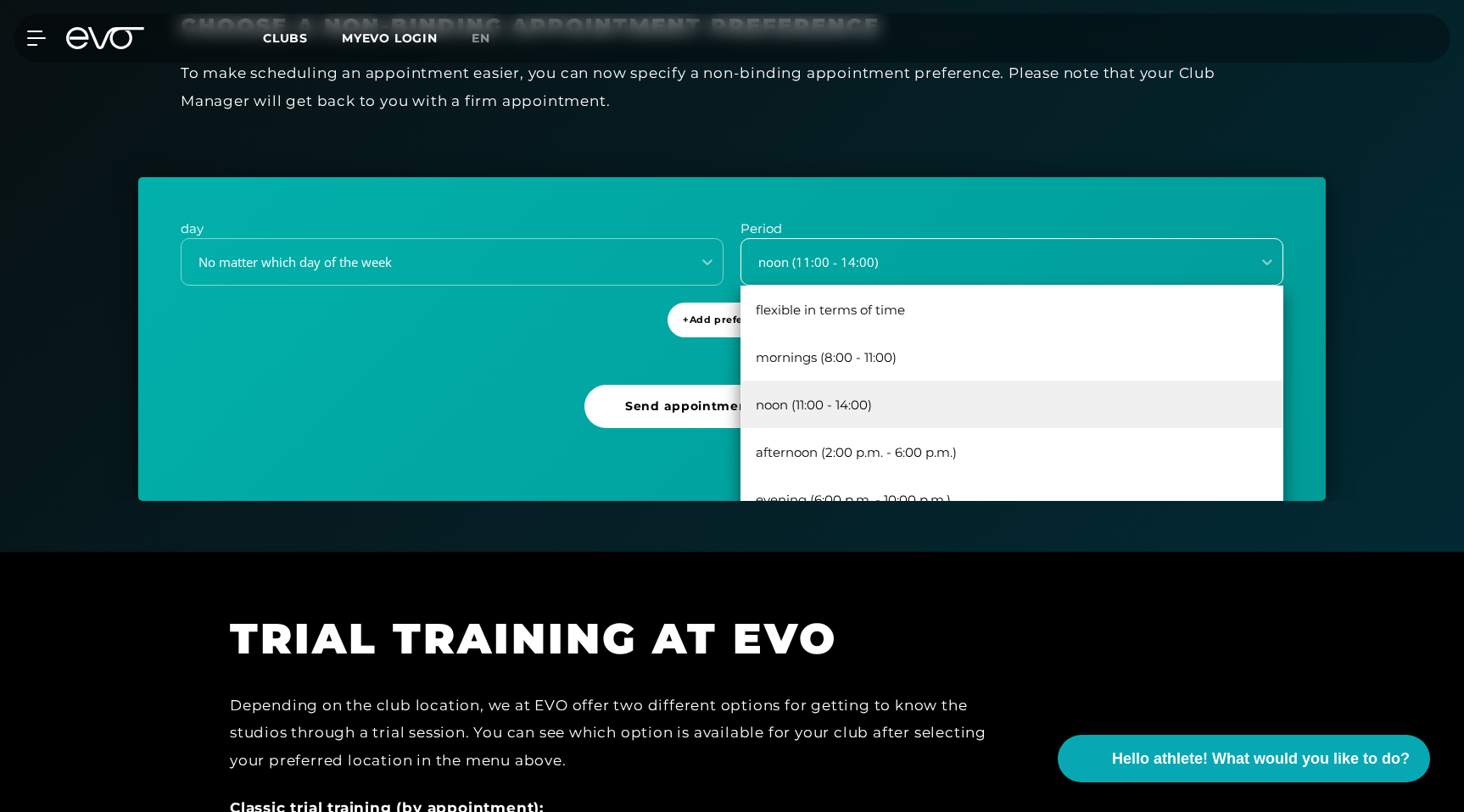
click at [858, 274] on div "noon (11:00 - 14:00)" at bounding box center [1012, 262] width 542 height 48
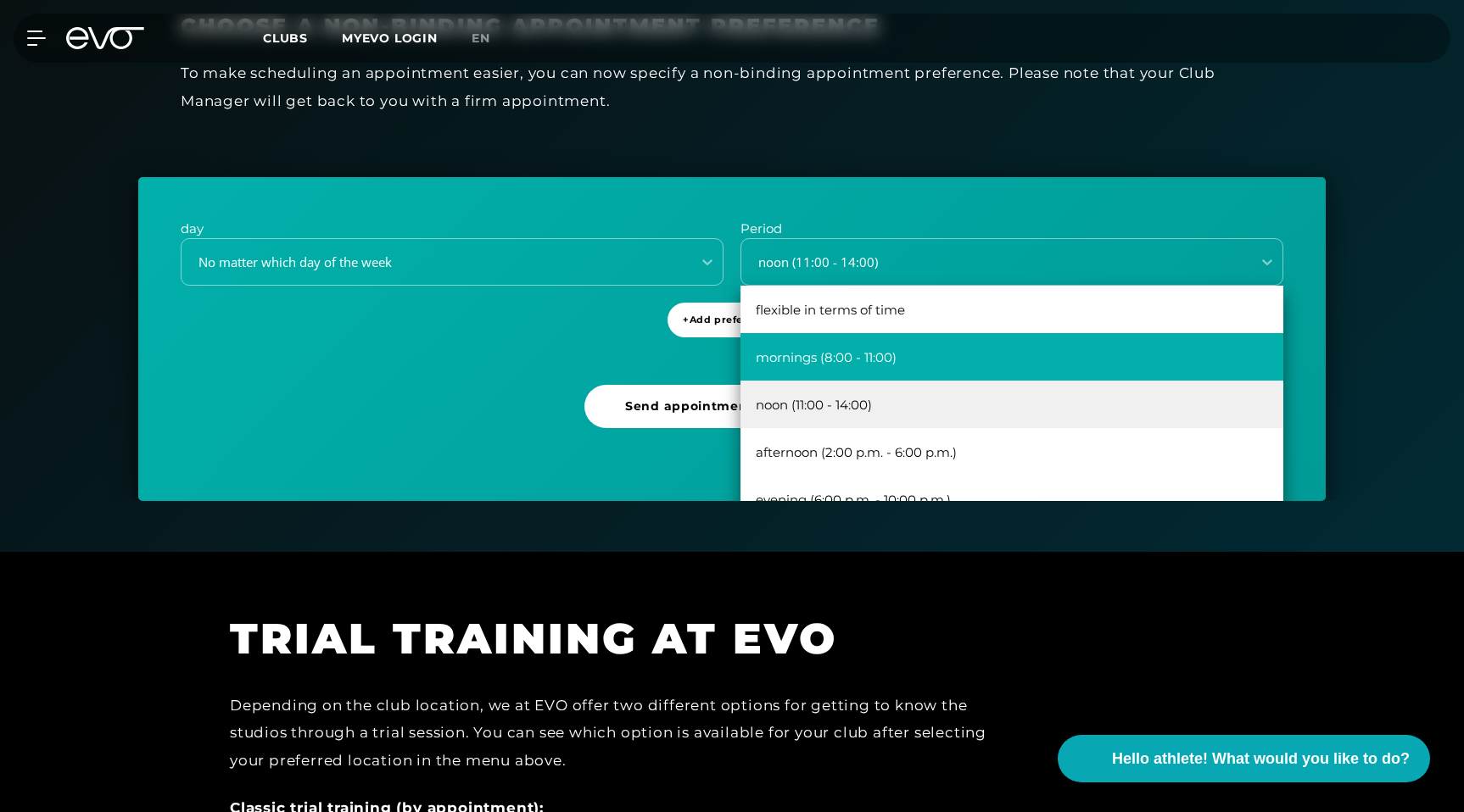
click at [862, 356] on font "mornings (8:00 - 11:00)" at bounding box center [826, 357] width 141 height 16
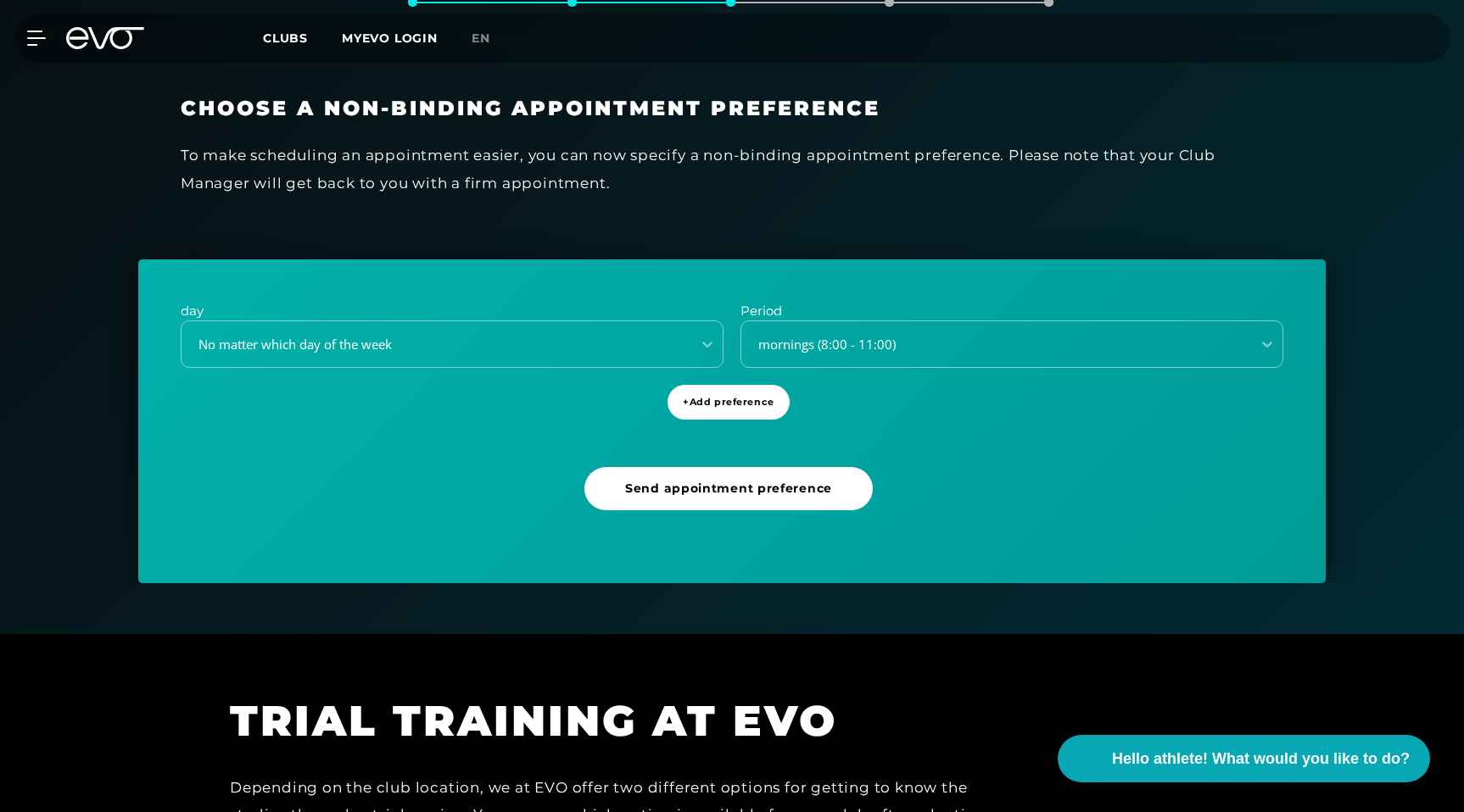
scroll to position [419, 0]
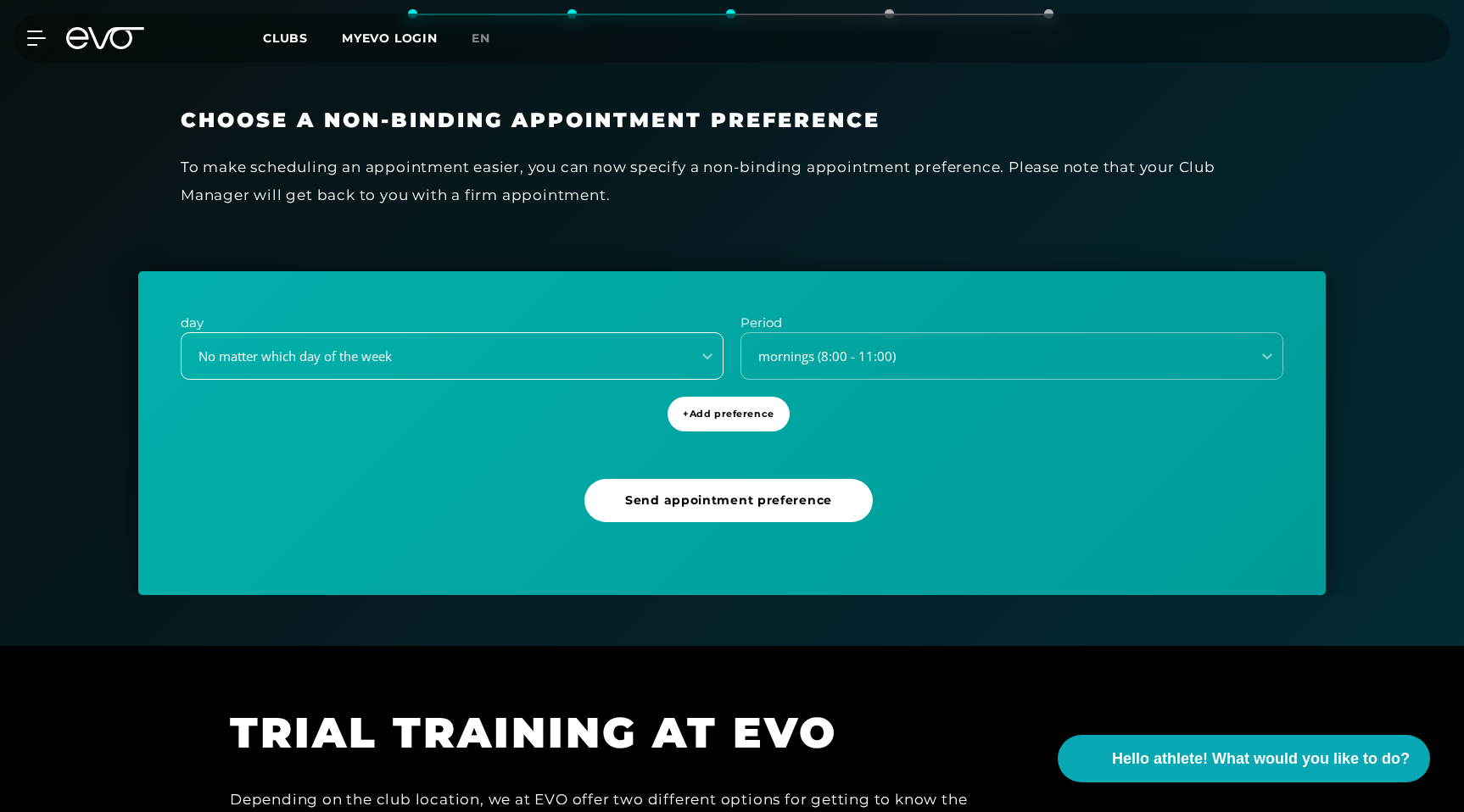
click at [511, 344] on div "No matter which day of the week" at bounding box center [452, 356] width 542 height 48
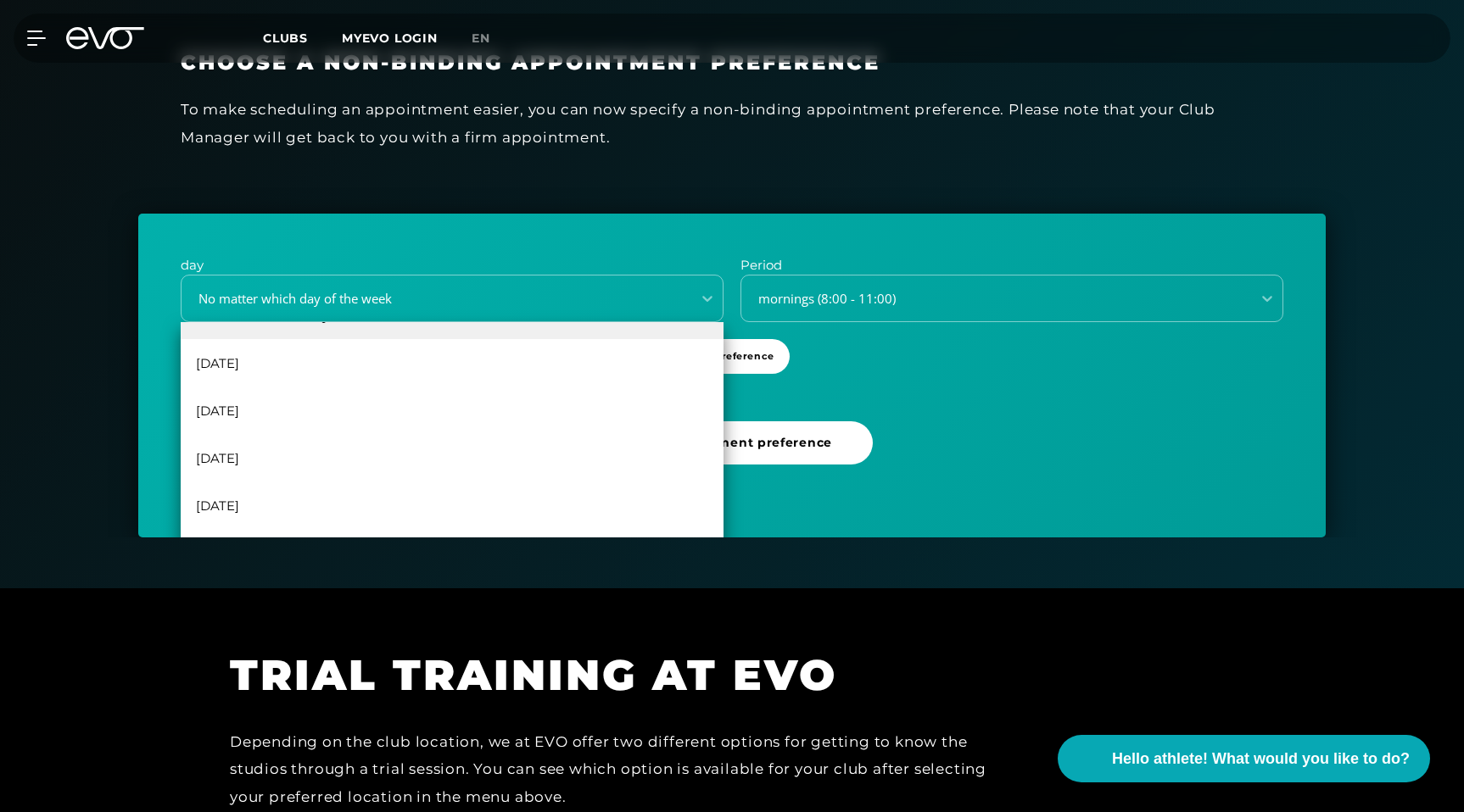
scroll to position [458, 0]
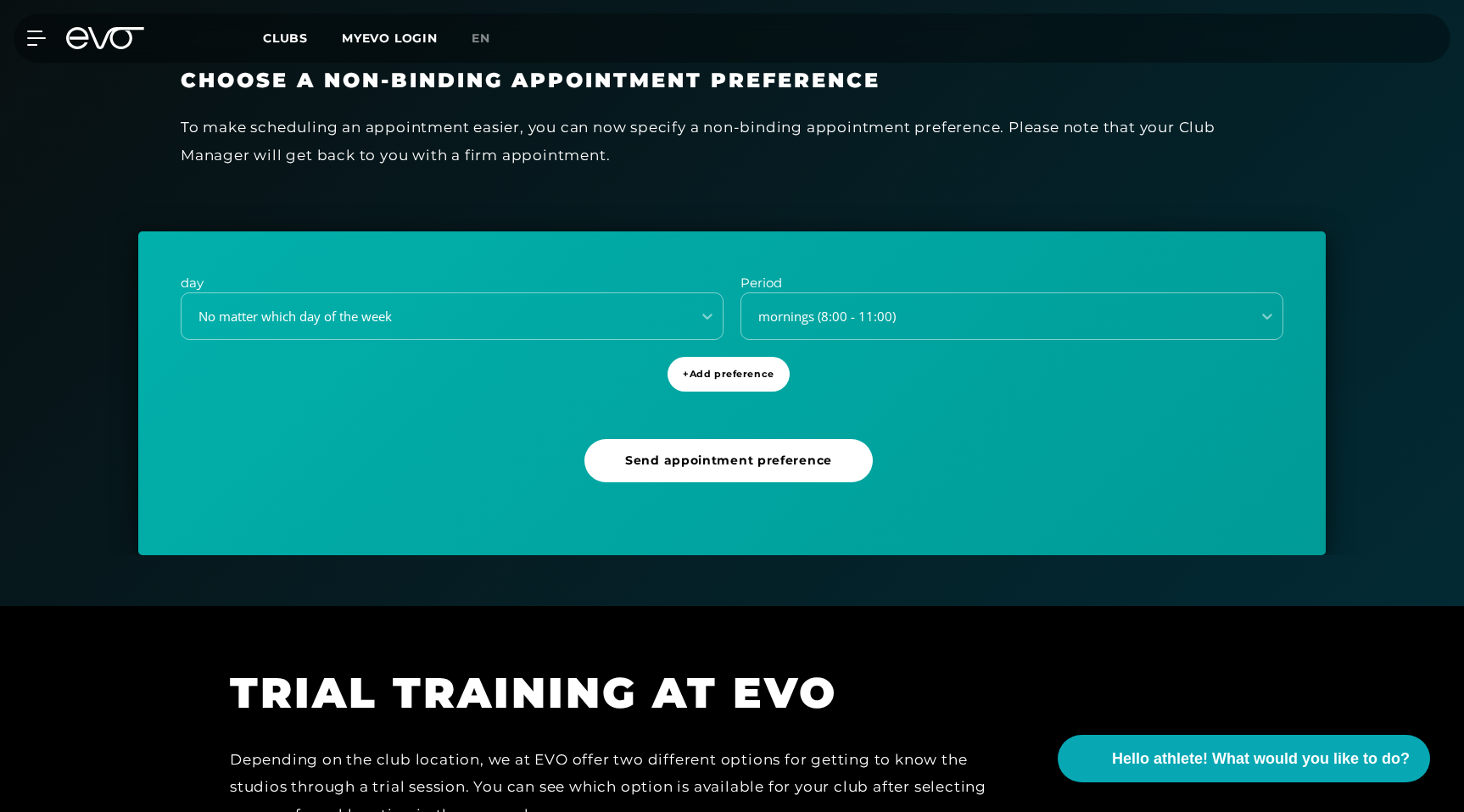
click at [146, 416] on div "day No matter which day of the week Period mornings (8:00 - 11:00) + Add prefer…" at bounding box center [731, 393] width 1187 height 323
